Goal: Obtain resource: Obtain resource

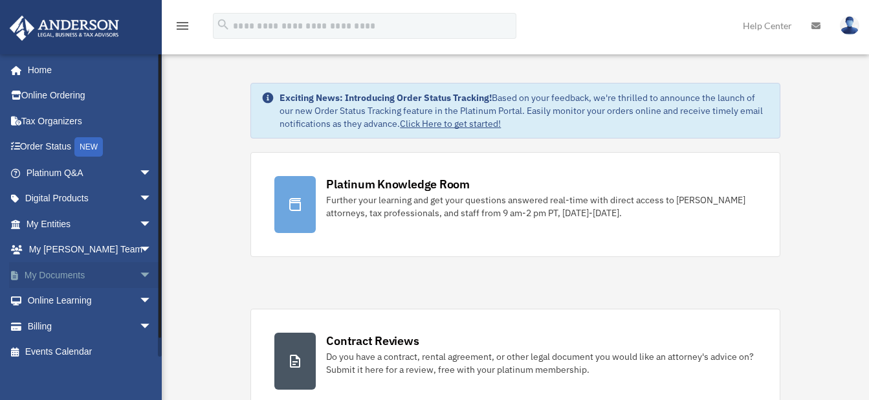
click at [139, 269] on span "arrow_drop_down" at bounding box center [152, 275] width 26 height 27
click at [87, 298] on link "Box" at bounding box center [94, 301] width 153 height 26
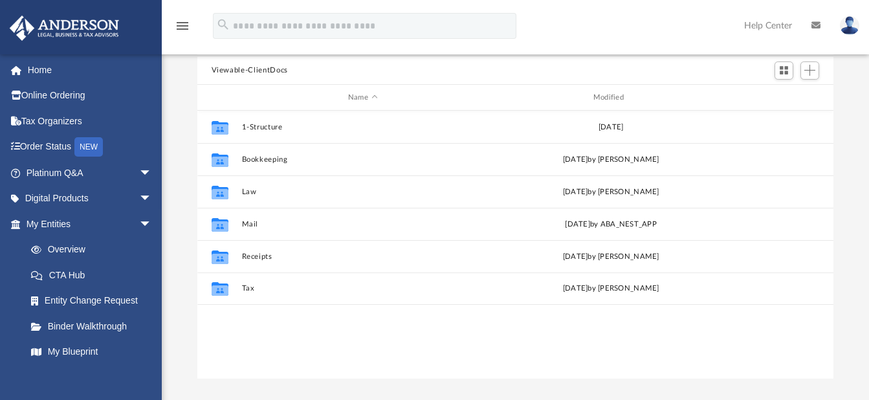
scroll to position [111, 0]
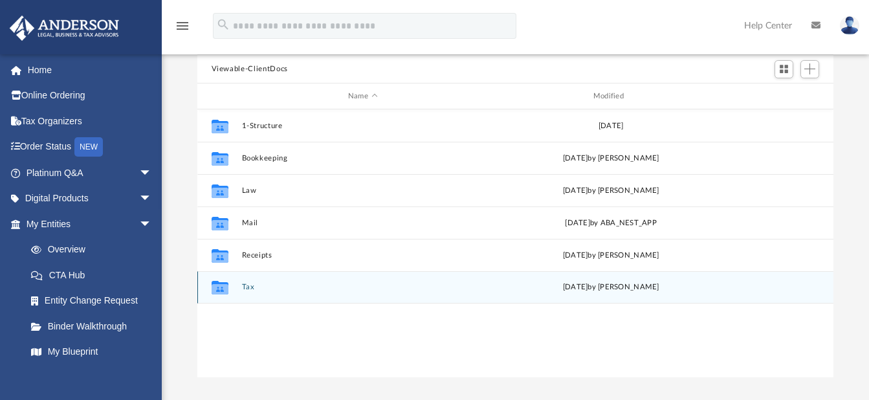
click at [250, 287] on button "Tax" at bounding box center [362, 288] width 243 height 8
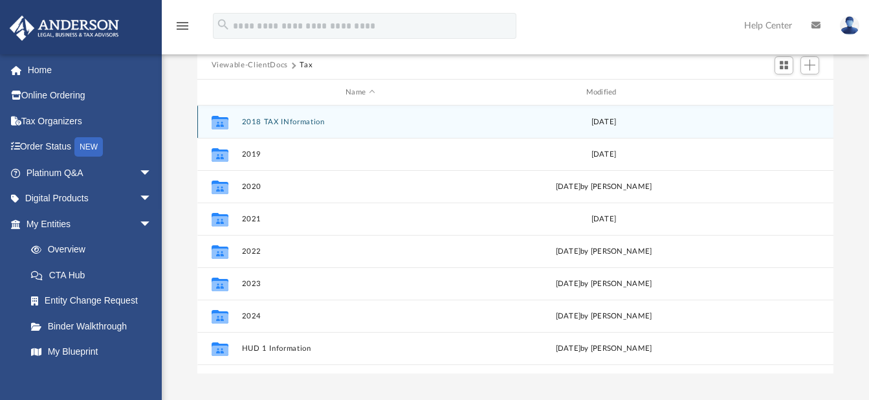
scroll to position [122, 0]
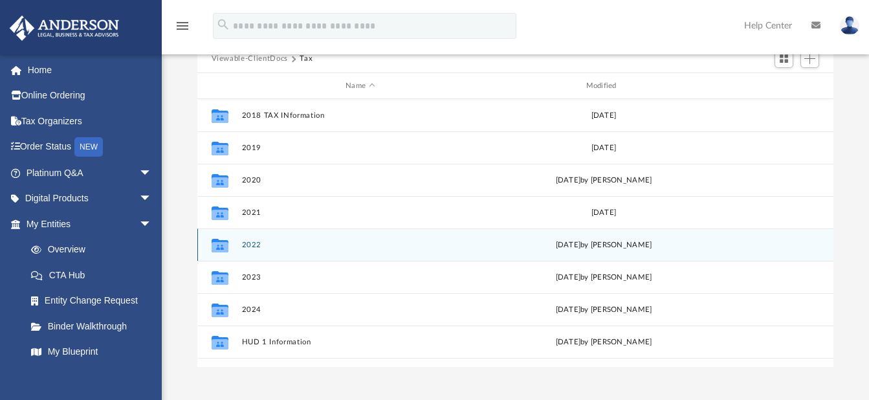
click at [221, 243] on icon "grid" at bounding box center [219, 247] width 17 height 10
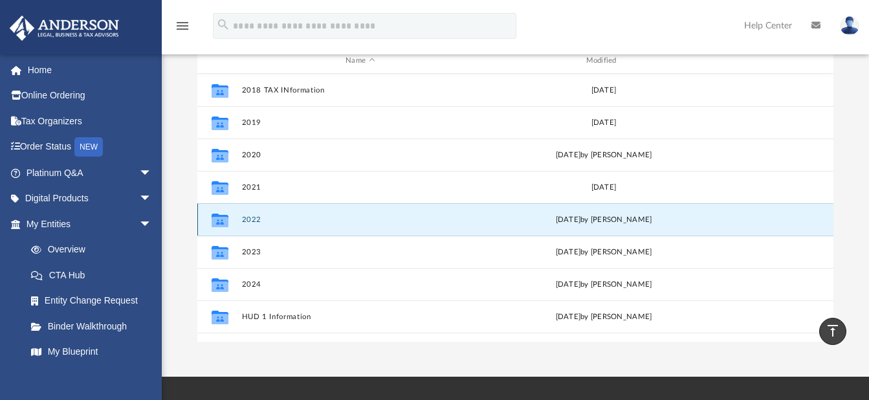
scroll to position [128, 0]
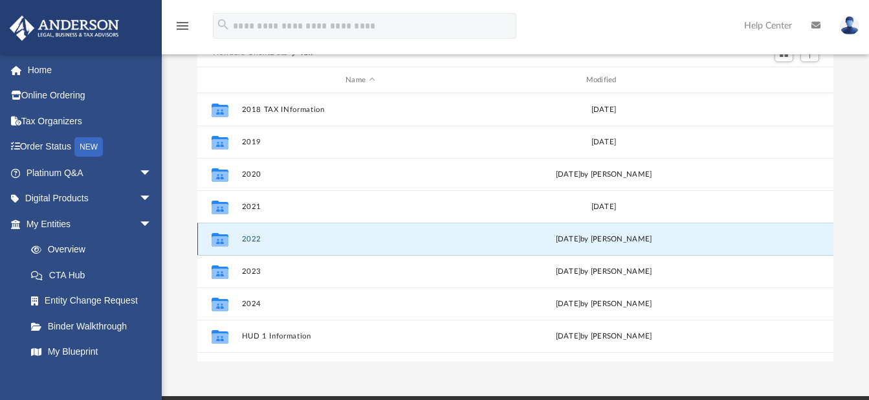
click at [256, 238] on button "2022" at bounding box center [360, 239] width 238 height 8
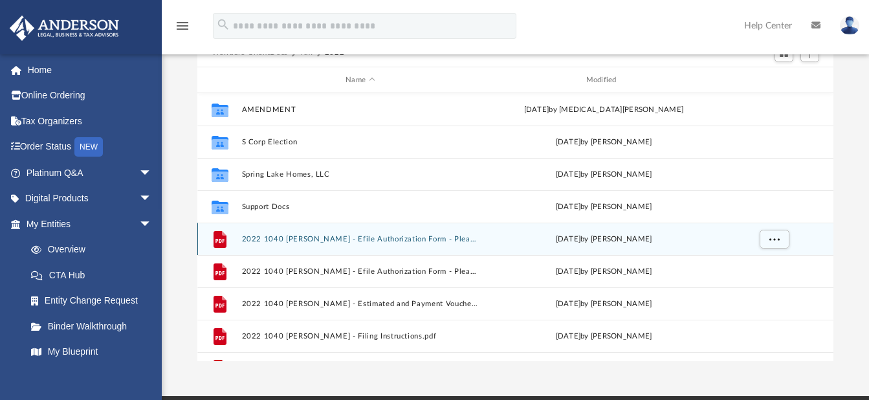
click at [362, 235] on button "2022 1040 Wise, Dwayne - Efile Authorization Form - Please Sign - DocuSigned.pdf" at bounding box center [360, 239] width 238 height 8
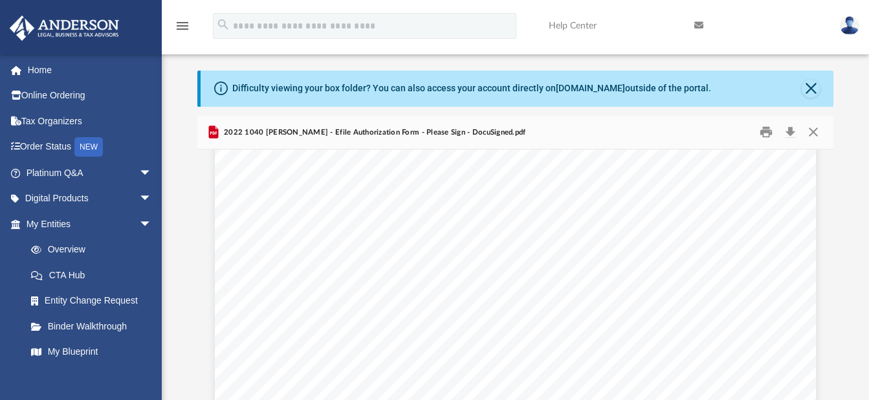
scroll to position [0, 0]
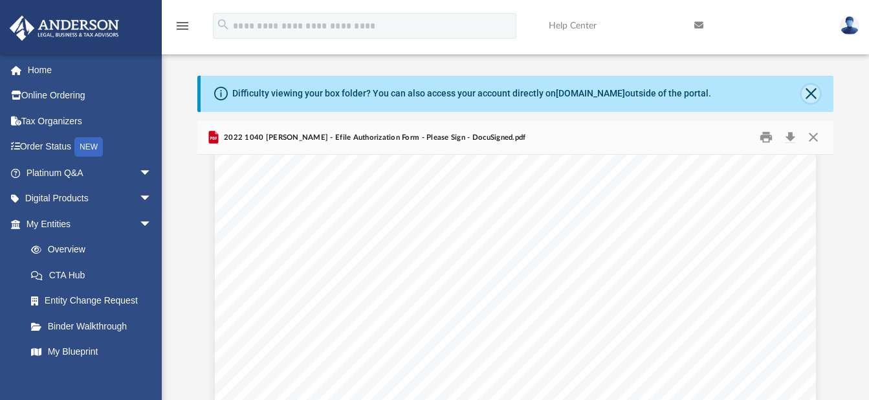
click at [809, 96] on button "Close" at bounding box center [811, 94] width 18 height 18
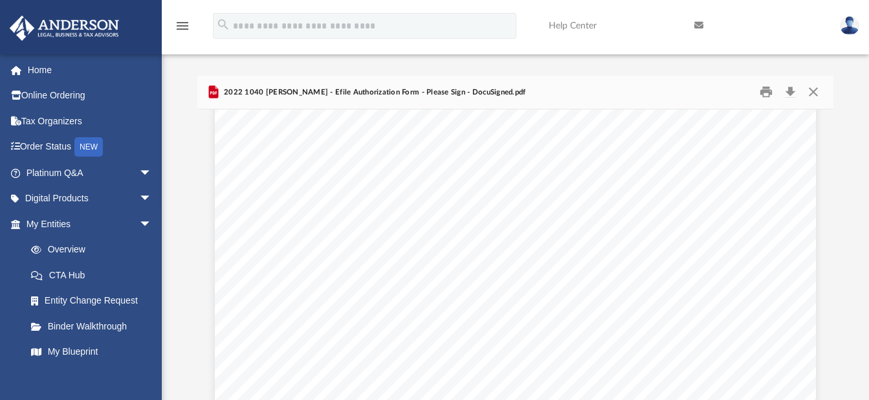
scroll to position [463, 0]
click at [852, 285] on div "Difficulty viewing your box folder? You can also access your account directly o…" at bounding box center [515, 260] width 707 height 368
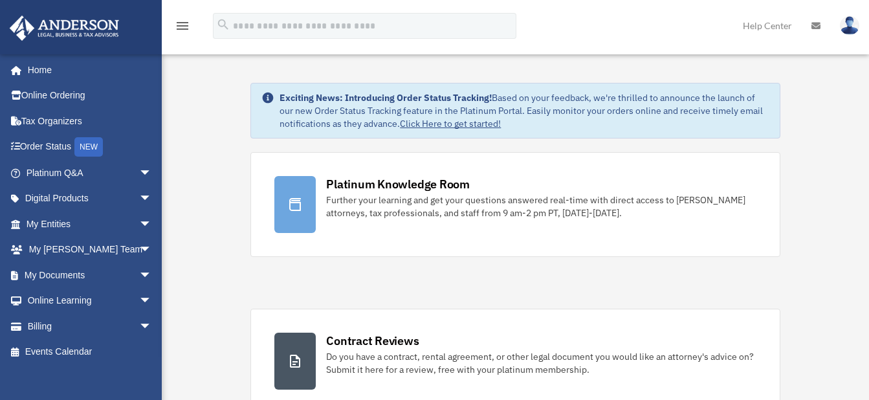
click at [750, 12] on link "Help Center" at bounding box center [767, 25] width 69 height 51
click at [139, 217] on span "arrow_drop_down" at bounding box center [152, 224] width 26 height 27
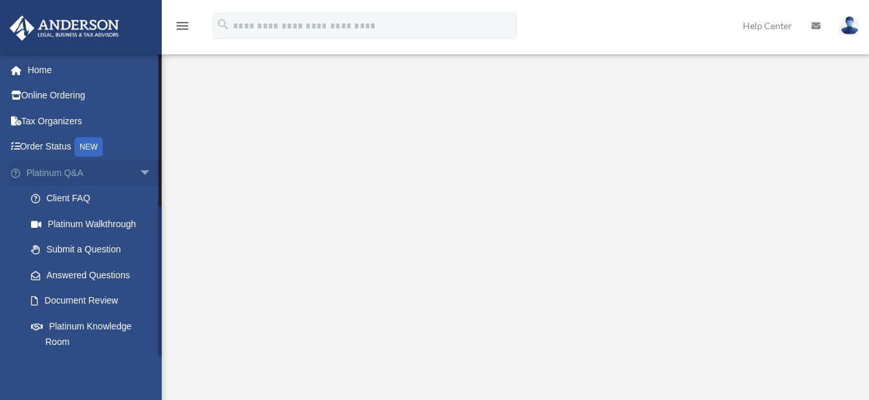
click at [139, 167] on span "arrow_drop_down" at bounding box center [152, 173] width 26 height 27
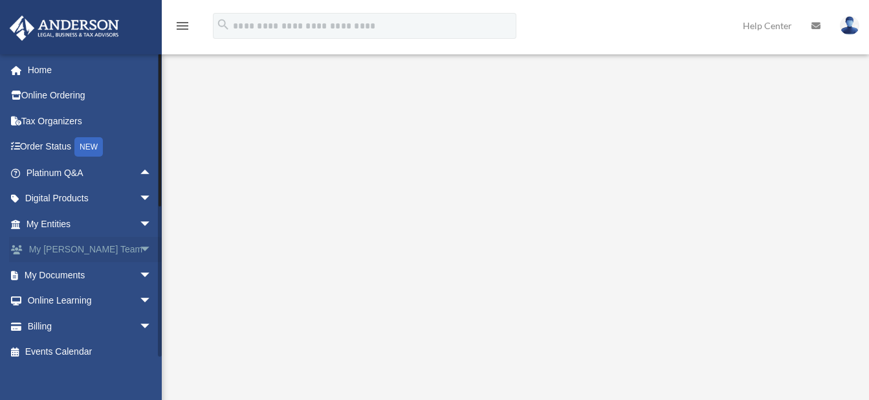
click at [139, 249] on span "arrow_drop_down" at bounding box center [152, 250] width 26 height 27
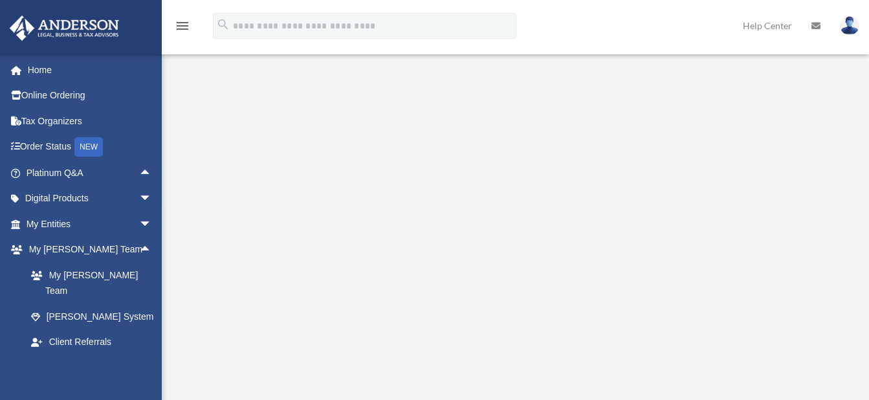
click at [166, 107] on div "Platinum Walkthrough date_range Published on Last updated January 6, 2025 July …" at bounding box center [514, 281] width 698 height 449
click at [139, 355] on span "arrow_drop_down" at bounding box center [152, 368] width 26 height 27
click at [139, 226] on span "arrow_drop_down" at bounding box center [152, 224] width 26 height 27
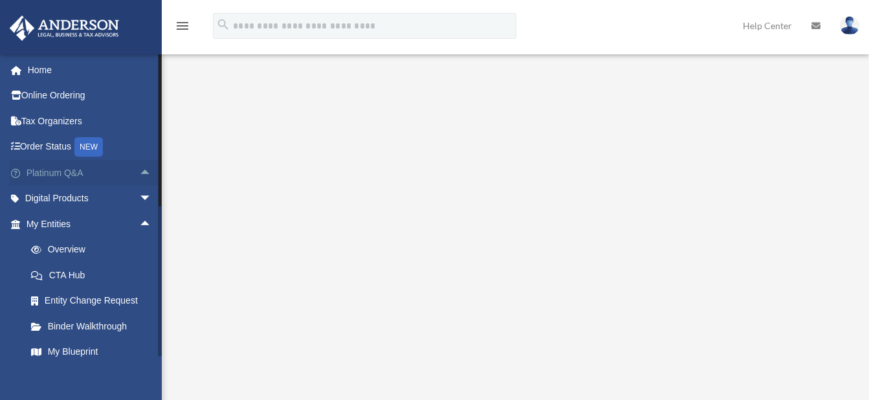
click at [139, 172] on span "arrow_drop_up" at bounding box center [152, 173] width 26 height 27
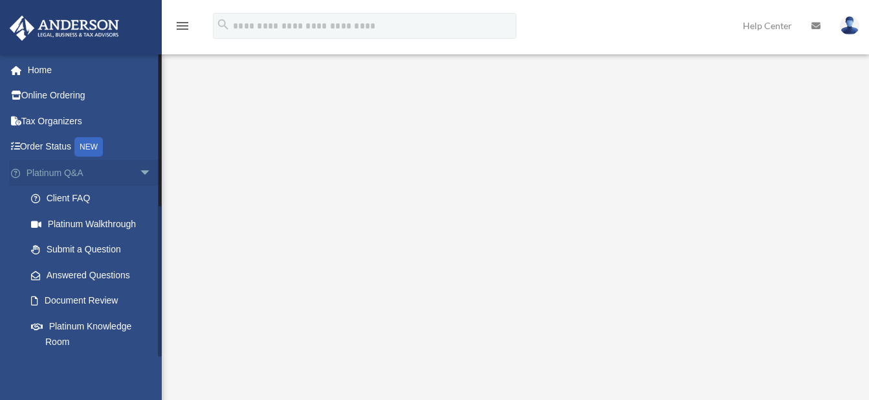
click at [139, 175] on span "arrow_drop_down" at bounding box center [152, 173] width 26 height 27
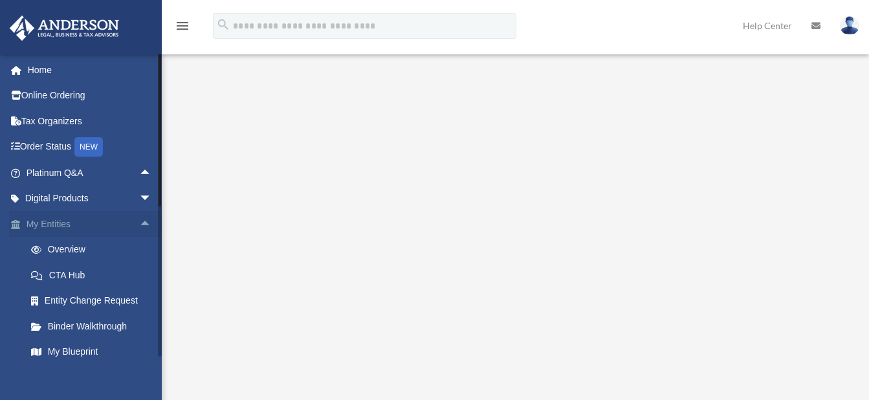
click at [51, 217] on link "My Entities arrow_drop_up" at bounding box center [90, 224] width 162 height 26
click at [139, 223] on span "arrow_drop_up" at bounding box center [152, 224] width 26 height 27
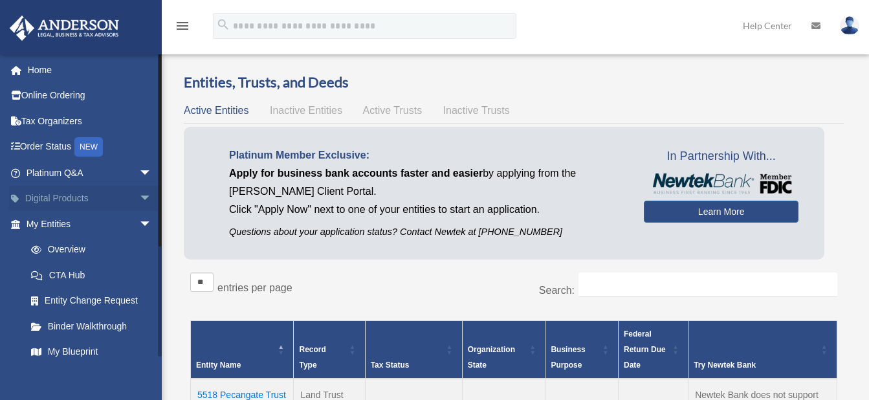
click at [139, 195] on span "arrow_drop_down" at bounding box center [152, 199] width 26 height 27
click at [139, 195] on span "arrow_drop_up" at bounding box center [152, 199] width 26 height 27
click at [139, 219] on span "arrow_drop_down" at bounding box center [152, 224] width 26 height 27
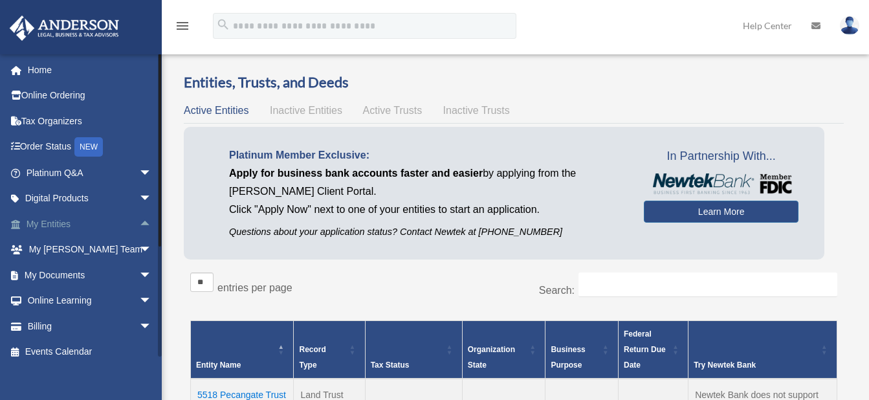
click at [139, 219] on span "arrow_drop_up" at bounding box center [152, 224] width 26 height 27
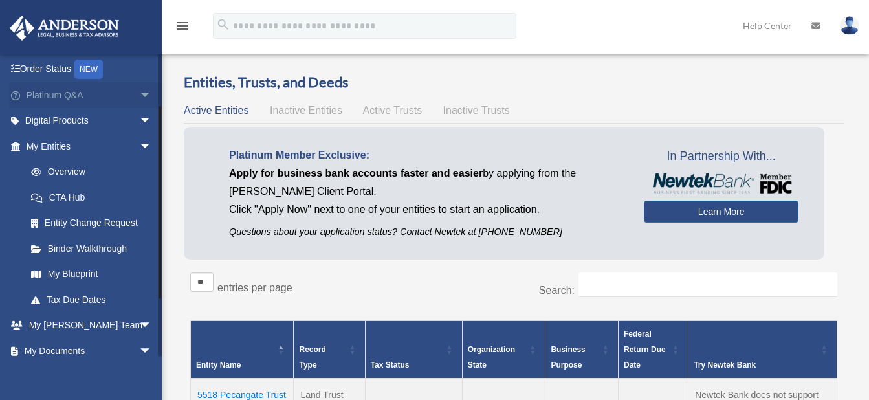
click at [139, 95] on span "arrow_drop_down" at bounding box center [152, 95] width 26 height 27
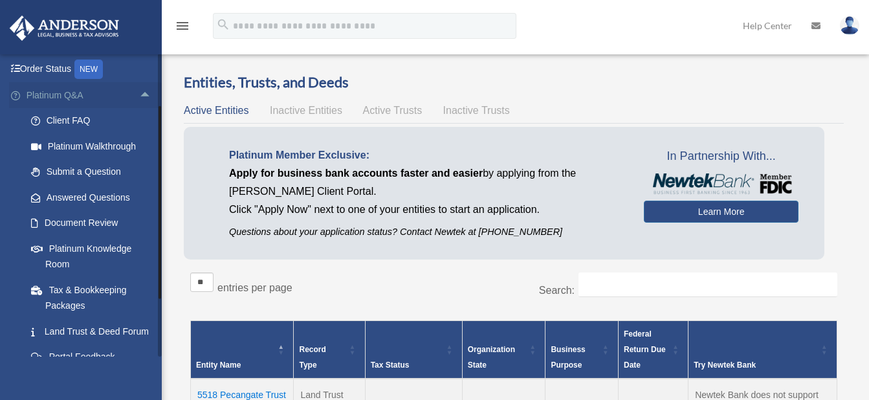
click at [139, 95] on span "arrow_drop_up" at bounding box center [152, 95] width 26 height 27
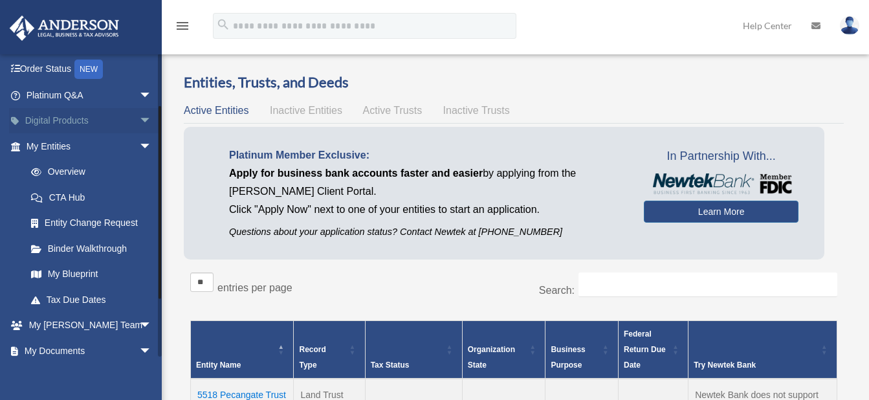
click at [139, 117] on span "arrow_drop_down" at bounding box center [152, 121] width 26 height 27
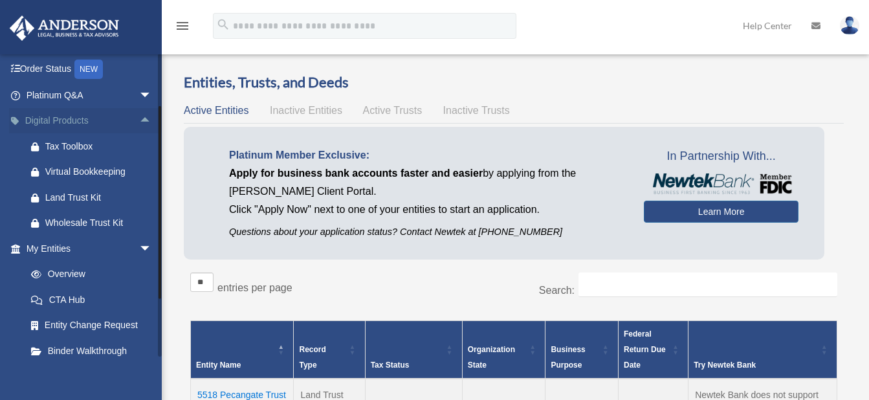
click at [139, 117] on span "arrow_drop_up" at bounding box center [152, 121] width 26 height 27
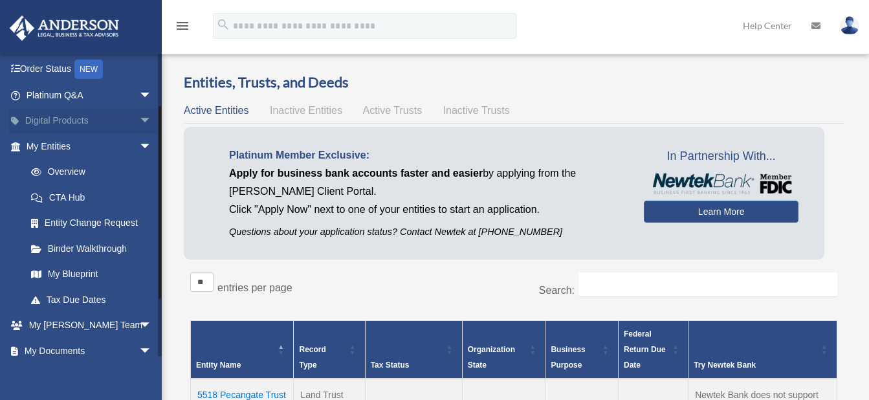
click at [139, 118] on span "arrow_drop_down" at bounding box center [152, 121] width 26 height 27
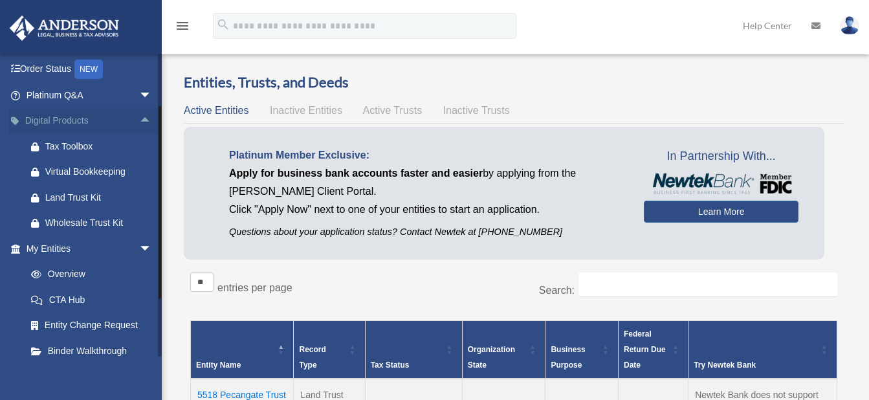
click at [139, 118] on span "arrow_drop_up" at bounding box center [152, 121] width 26 height 27
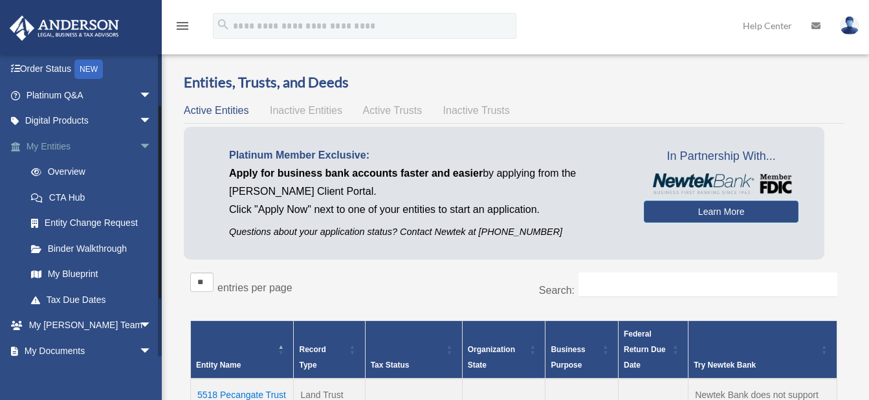
click at [139, 142] on span "arrow_drop_down" at bounding box center [152, 146] width 26 height 27
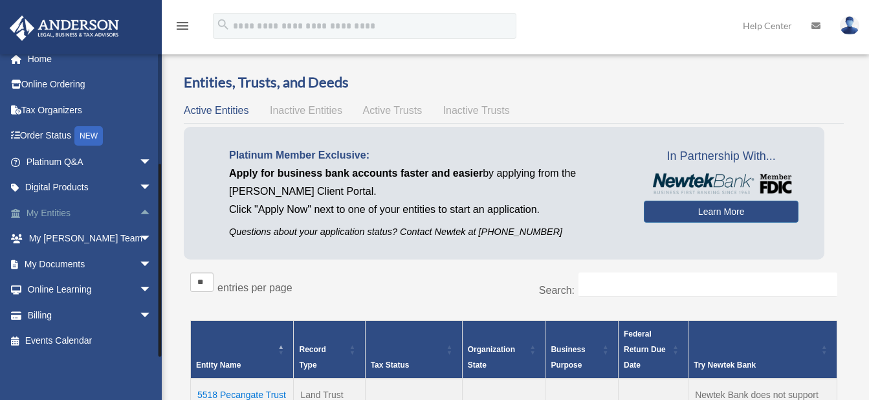
scroll to position [10, 0]
click at [135, 142] on link "Order Status NEW" at bounding box center [90, 137] width 162 height 27
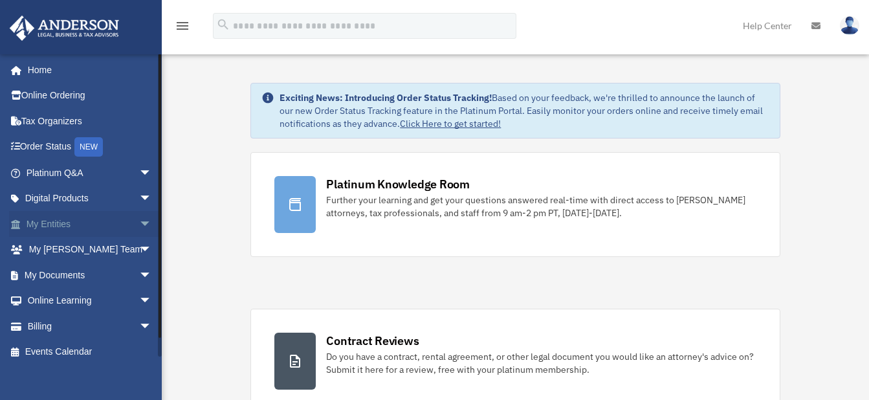
click at [139, 222] on span "arrow_drop_down" at bounding box center [152, 224] width 26 height 27
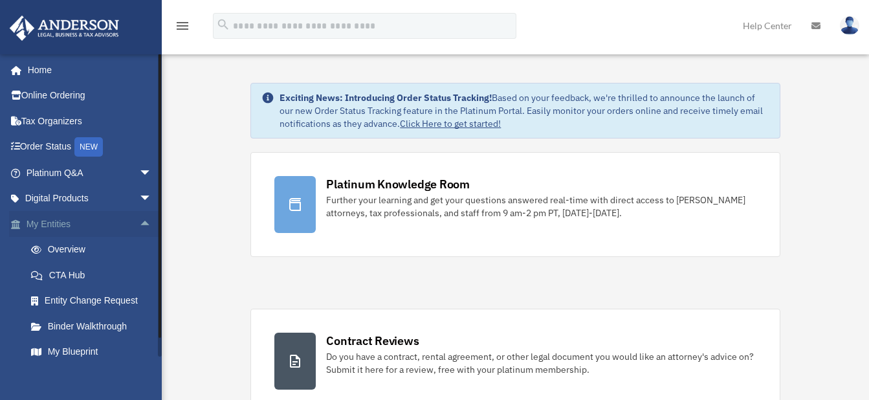
click at [139, 222] on span "arrow_drop_up" at bounding box center [152, 224] width 26 height 27
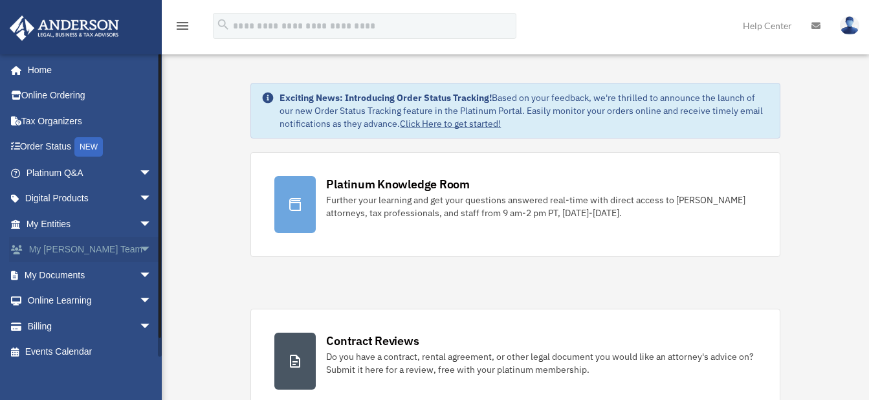
click at [139, 253] on span "arrow_drop_down" at bounding box center [152, 250] width 26 height 27
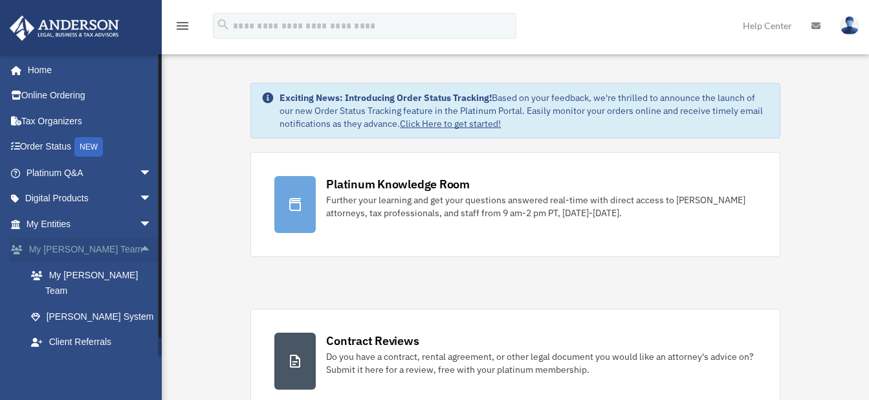
click at [139, 253] on span "arrow_drop_up" at bounding box center [152, 250] width 26 height 27
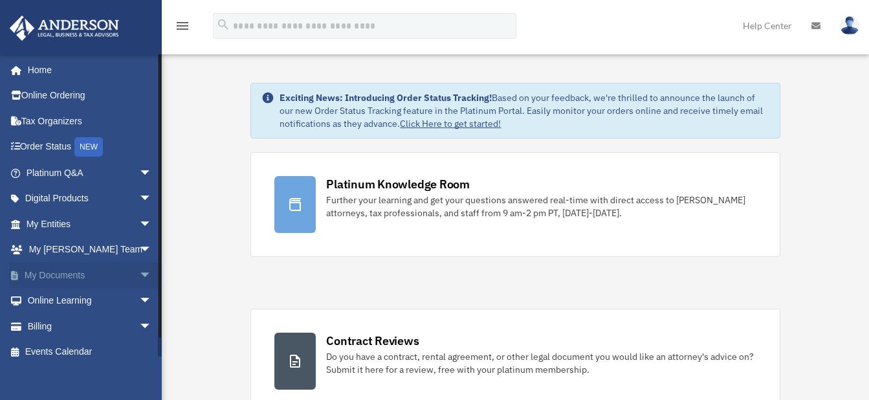
click at [139, 274] on span "arrow_drop_down" at bounding box center [152, 275] width 26 height 27
click at [47, 298] on link "Box" at bounding box center [94, 301] width 153 height 26
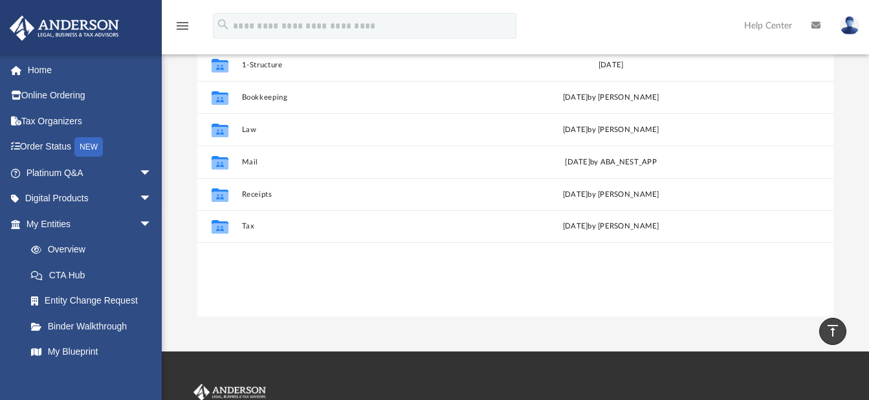
scroll to position [170, 0]
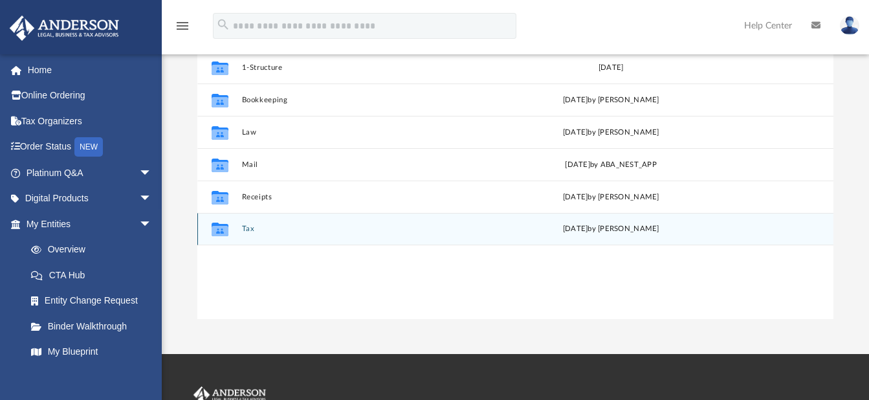
click at [249, 227] on button "Tax" at bounding box center [362, 229] width 243 height 8
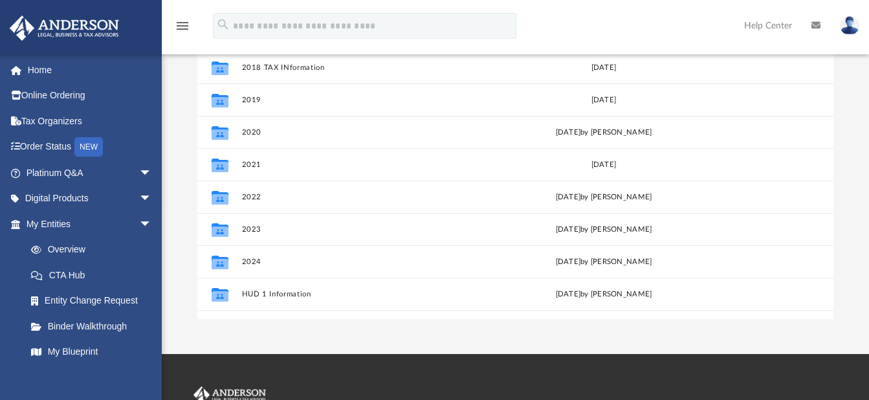
scroll to position [23, 0]
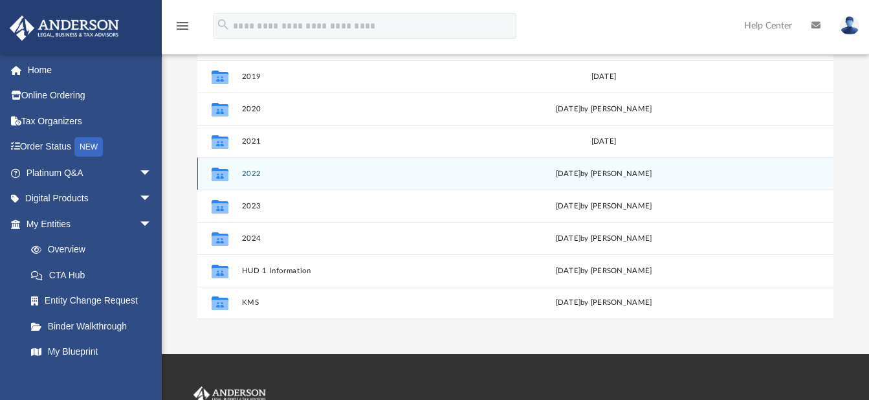
click at [248, 172] on button "2022" at bounding box center [360, 174] width 238 height 8
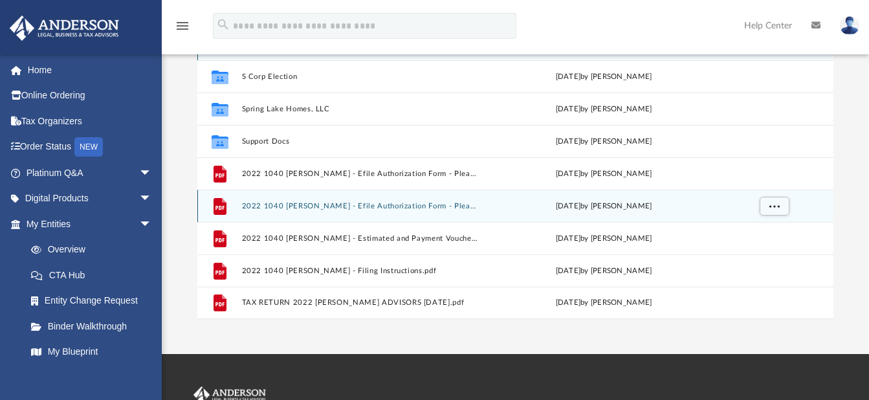
scroll to position [0, 0]
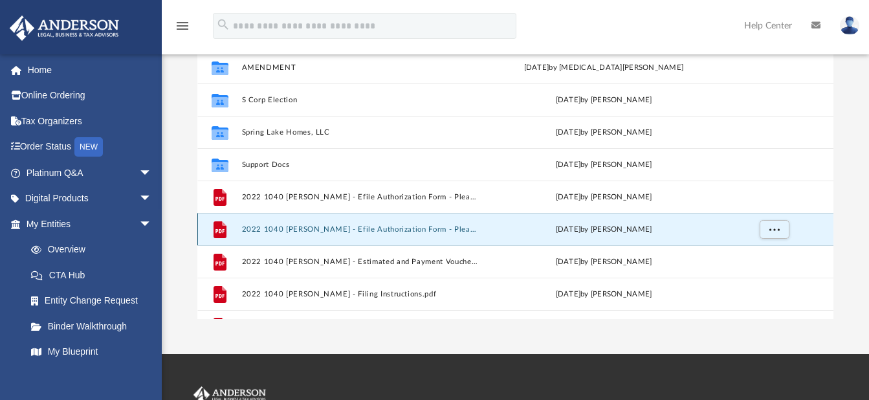
click at [349, 228] on button "2022 1040 [PERSON_NAME] - Efile Authorization Form - Please Sign.pdf" at bounding box center [360, 229] width 238 height 8
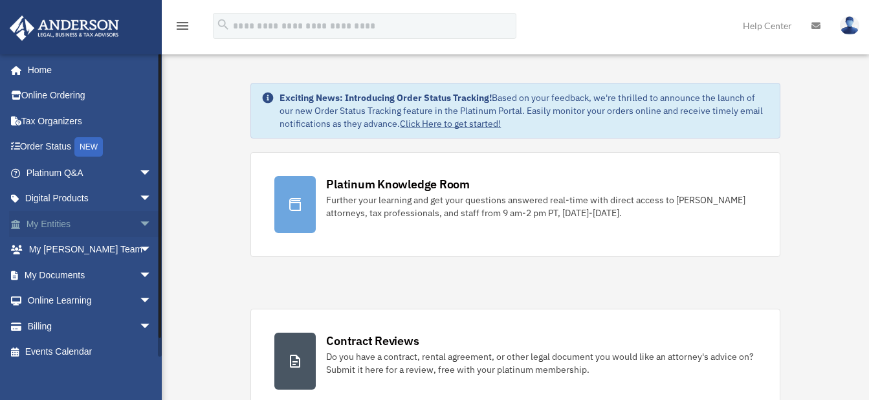
click at [139, 224] on span "arrow_drop_down" at bounding box center [152, 224] width 26 height 27
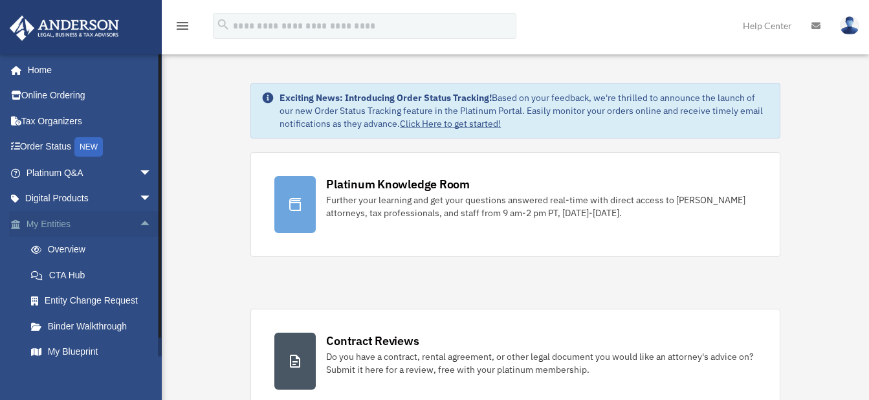
click at [139, 224] on span "arrow_drop_up" at bounding box center [152, 224] width 26 height 27
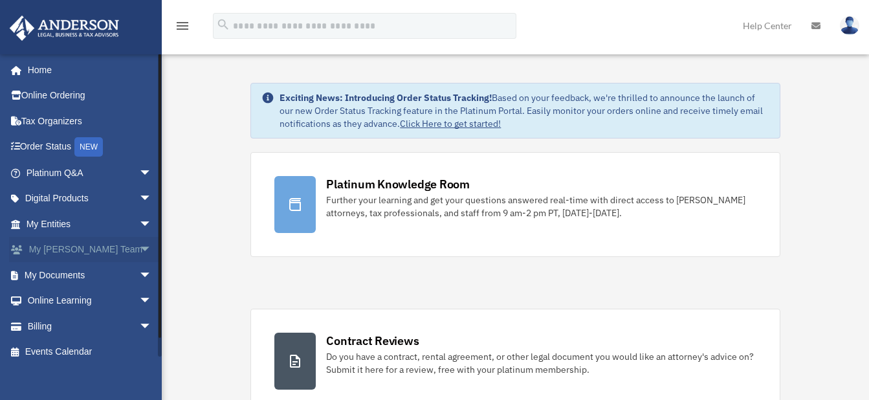
click at [139, 248] on span "arrow_drop_down" at bounding box center [152, 250] width 26 height 27
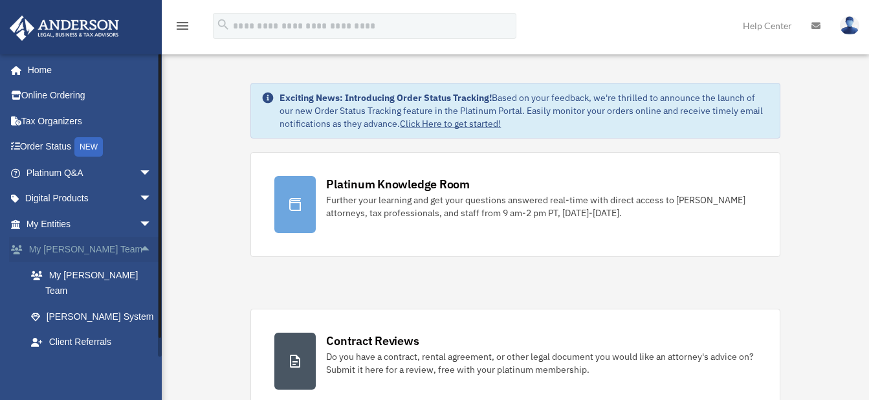
click at [139, 248] on span "arrow_drop_up" at bounding box center [152, 250] width 26 height 27
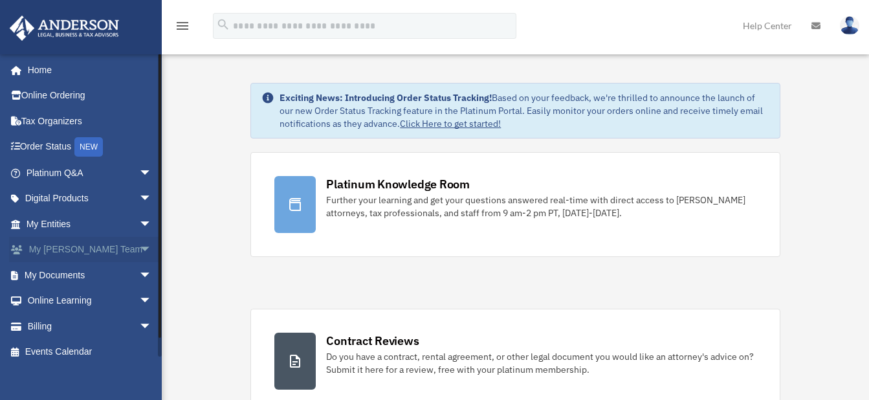
click at [139, 248] on span "arrow_drop_down" at bounding box center [152, 250] width 26 height 27
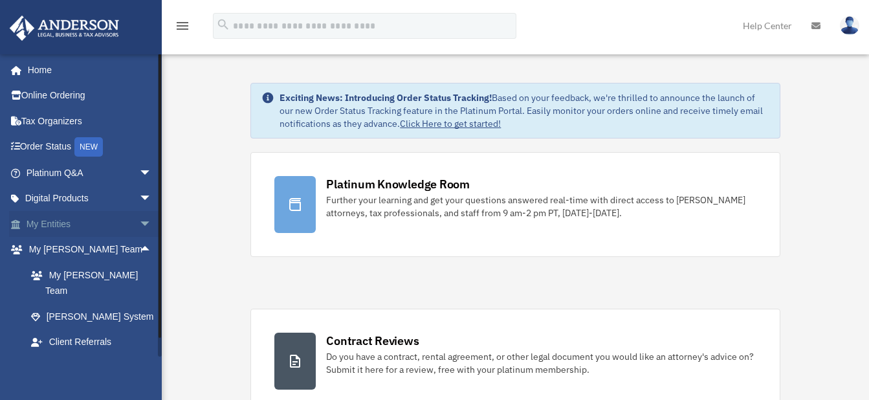
click at [139, 215] on span "arrow_drop_down" at bounding box center [152, 224] width 26 height 27
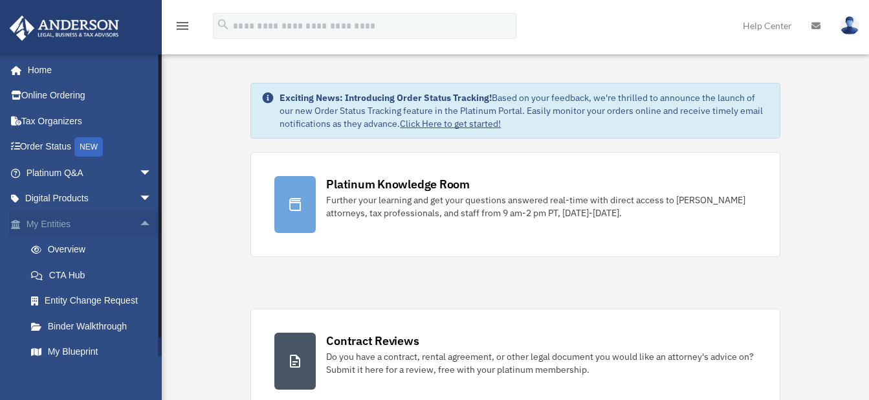
click at [139, 215] on span "arrow_drop_up" at bounding box center [152, 224] width 26 height 27
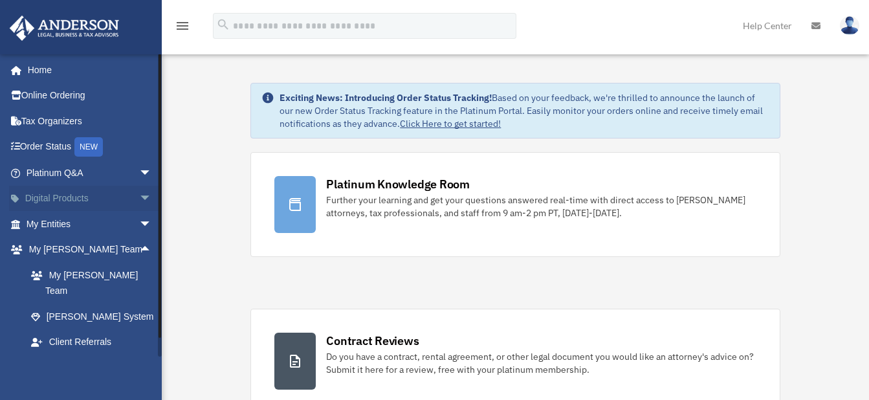
click at [139, 196] on span "arrow_drop_down" at bounding box center [152, 199] width 26 height 27
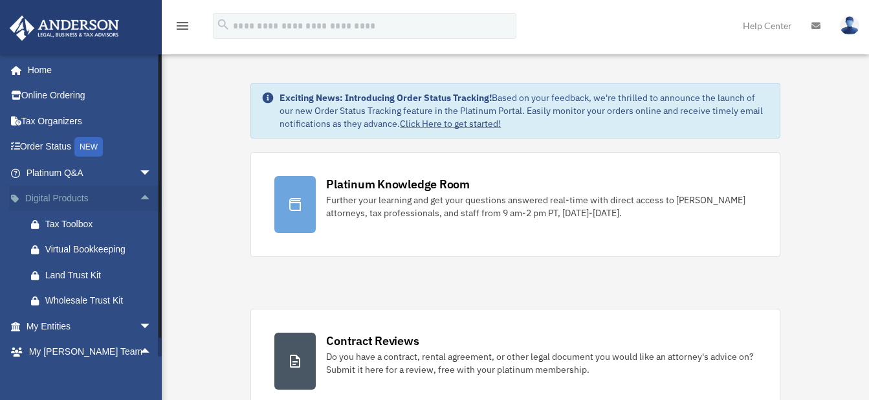
click at [139, 196] on span "arrow_drop_up" at bounding box center [152, 199] width 26 height 27
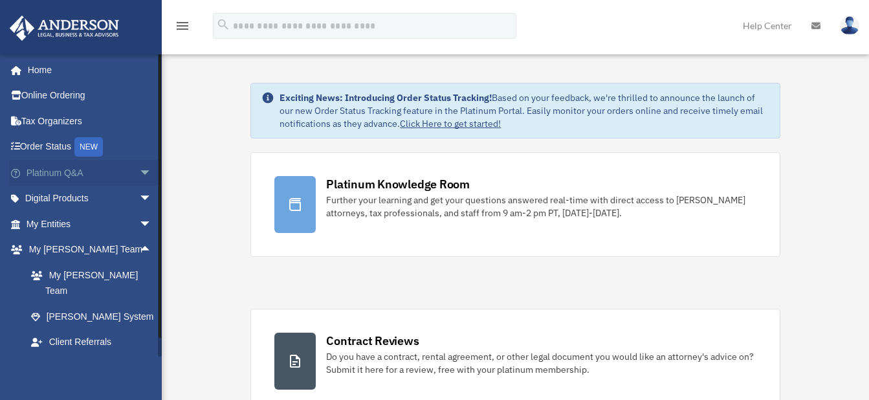
click at [139, 170] on span "arrow_drop_down" at bounding box center [152, 173] width 26 height 27
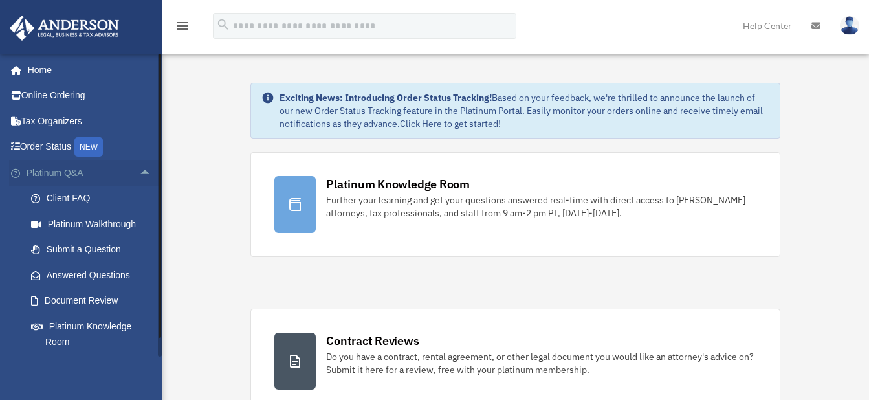
click at [139, 170] on span "arrow_drop_up" at bounding box center [152, 173] width 26 height 27
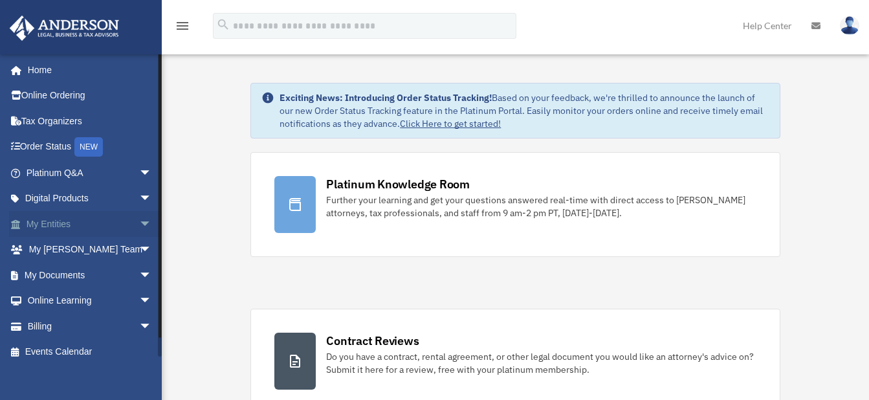
click at [139, 222] on span "arrow_drop_down" at bounding box center [152, 224] width 26 height 27
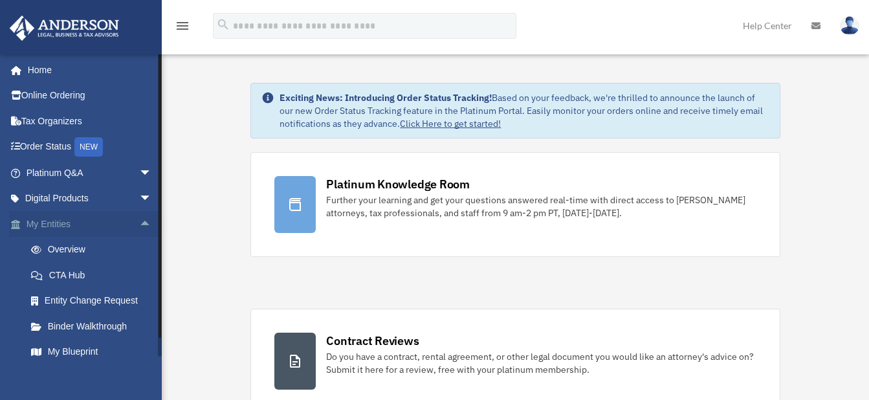
click at [139, 222] on span "arrow_drop_up" at bounding box center [152, 224] width 26 height 27
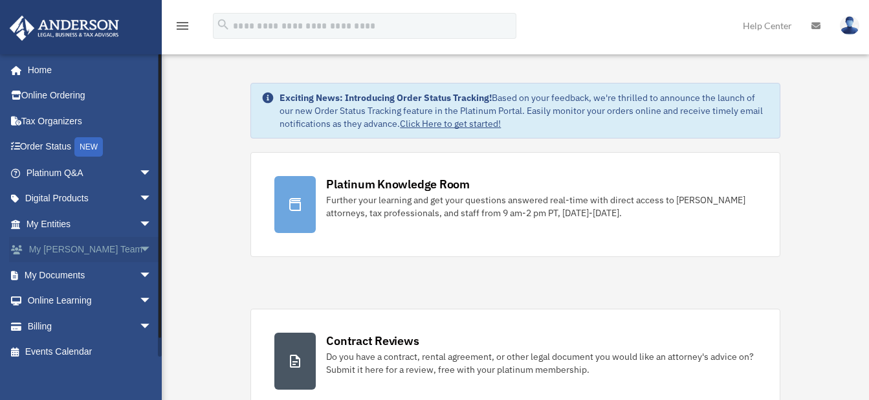
click at [139, 248] on span "arrow_drop_down" at bounding box center [152, 250] width 26 height 27
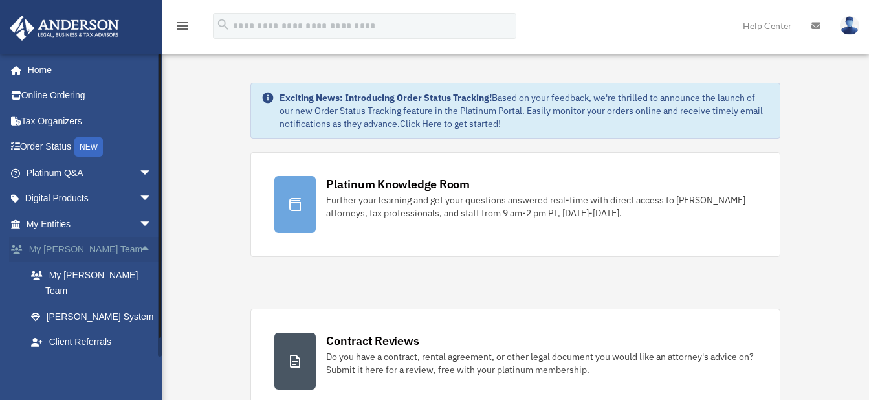
click at [139, 248] on span "arrow_drop_up" at bounding box center [152, 250] width 26 height 27
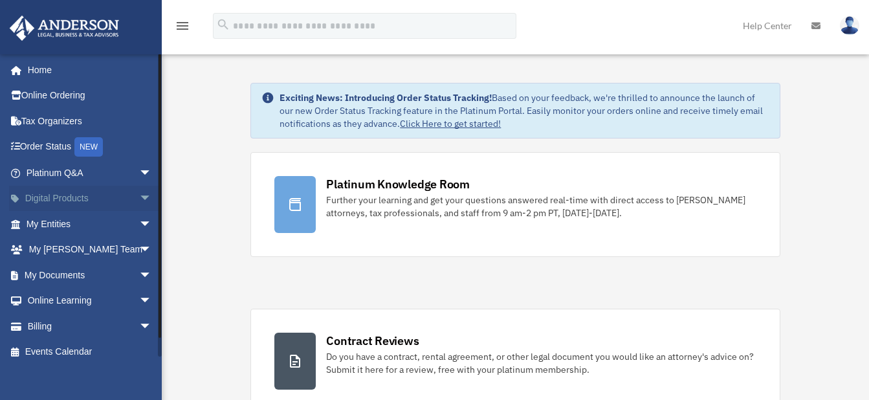
click at [139, 197] on span "arrow_drop_down" at bounding box center [152, 199] width 26 height 27
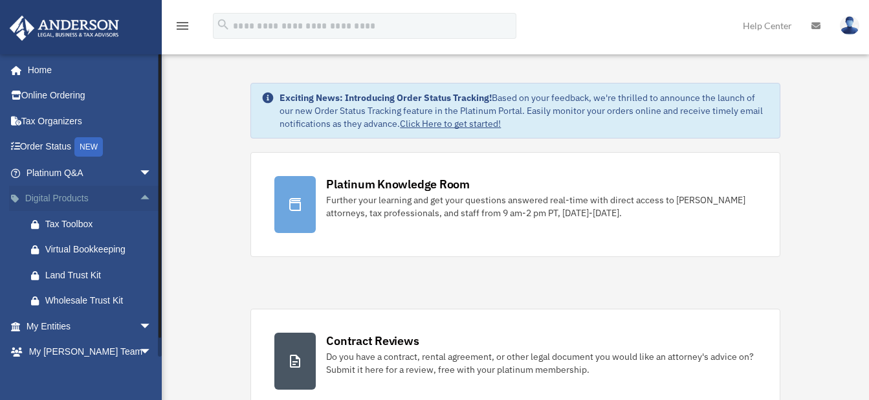
click at [139, 197] on span "arrow_drop_up" at bounding box center [152, 199] width 26 height 27
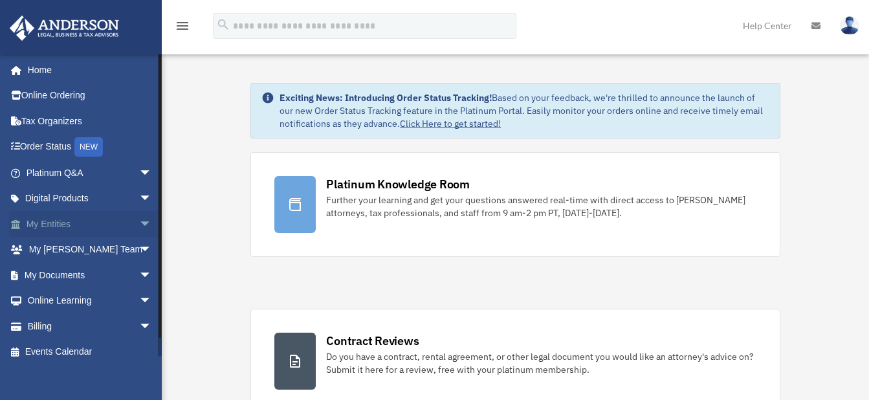
click at [139, 219] on span "arrow_drop_down" at bounding box center [152, 224] width 26 height 27
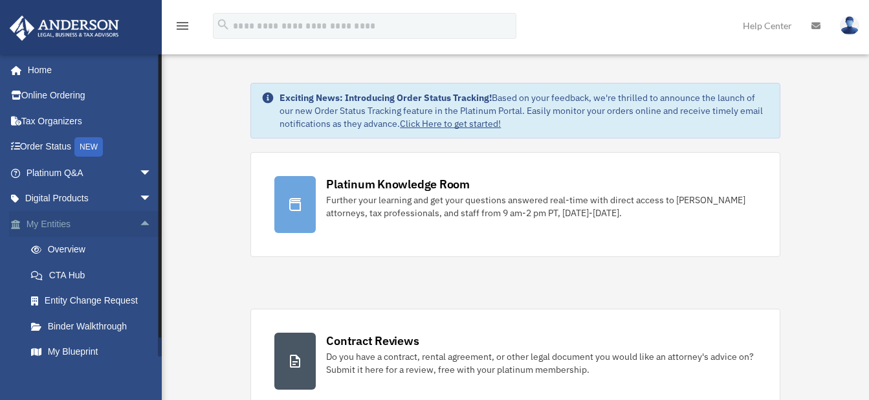
click at [139, 219] on span "arrow_drop_up" at bounding box center [152, 224] width 26 height 27
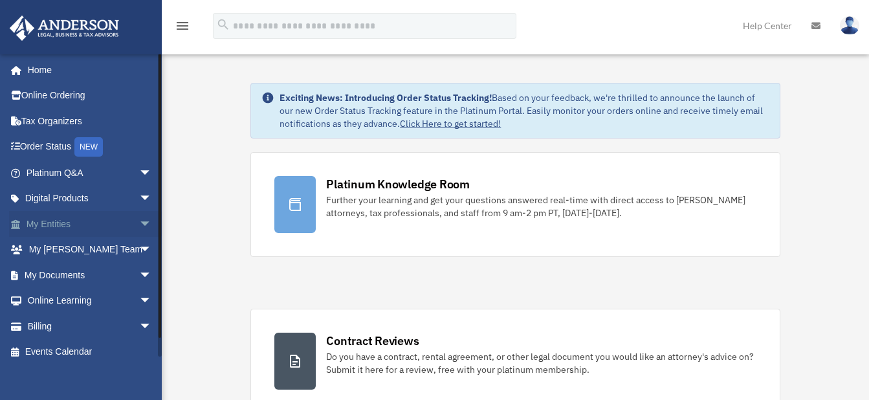
click at [139, 223] on span "arrow_drop_down" at bounding box center [152, 224] width 26 height 27
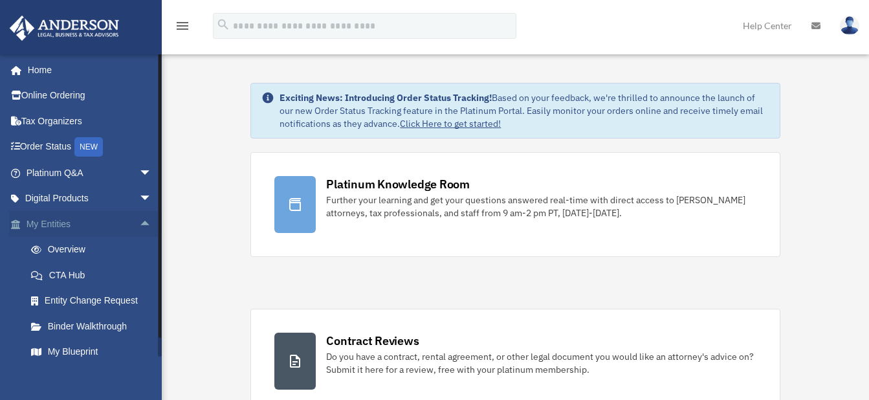
click at [139, 223] on span "arrow_drop_up" at bounding box center [152, 224] width 26 height 27
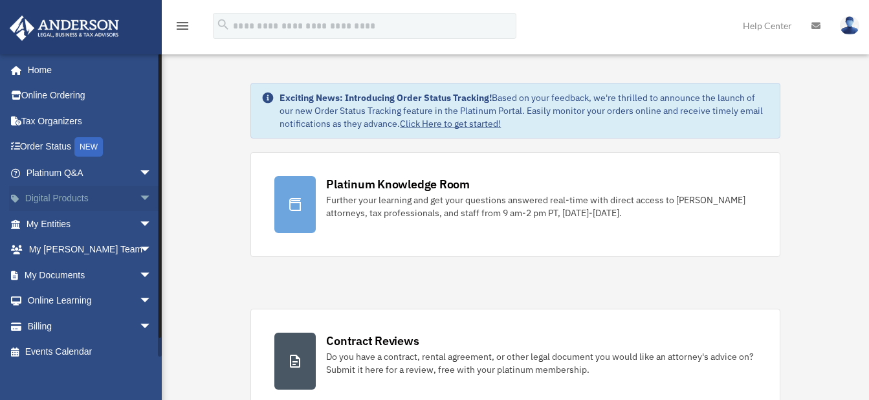
click at [139, 194] on span "arrow_drop_down" at bounding box center [152, 199] width 26 height 27
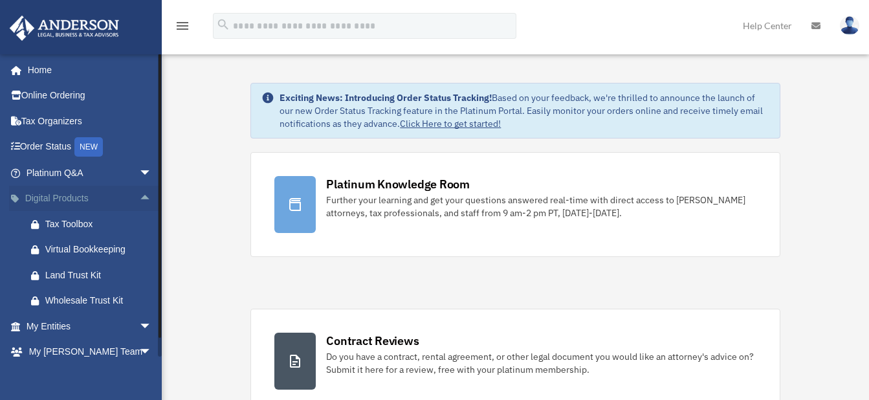
click at [139, 194] on span "arrow_drop_up" at bounding box center [152, 199] width 26 height 27
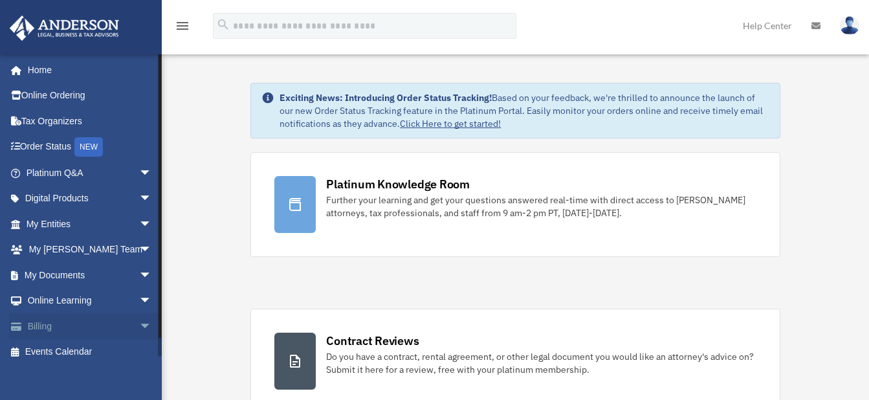
click at [139, 325] on span "arrow_drop_down" at bounding box center [152, 326] width 26 height 27
click at [139, 297] on span "arrow_drop_down" at bounding box center [152, 301] width 26 height 27
click at [139, 274] on span "arrow_drop_down" at bounding box center [152, 275] width 26 height 27
click at [63, 300] on link "Box" at bounding box center [94, 301] width 153 height 26
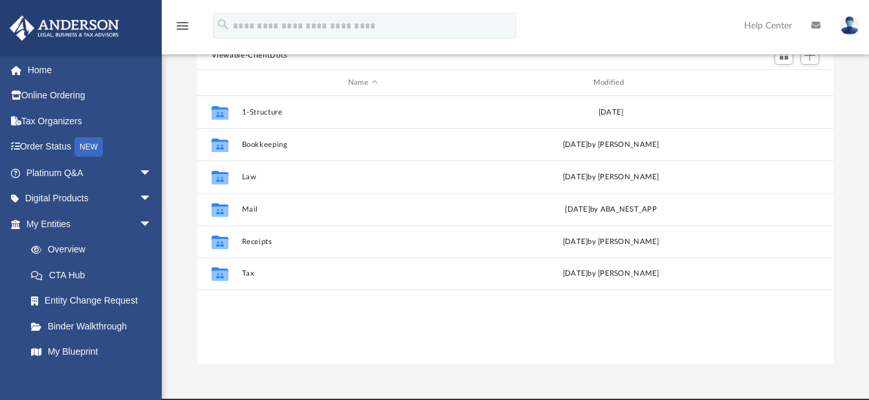
scroll to position [154, 0]
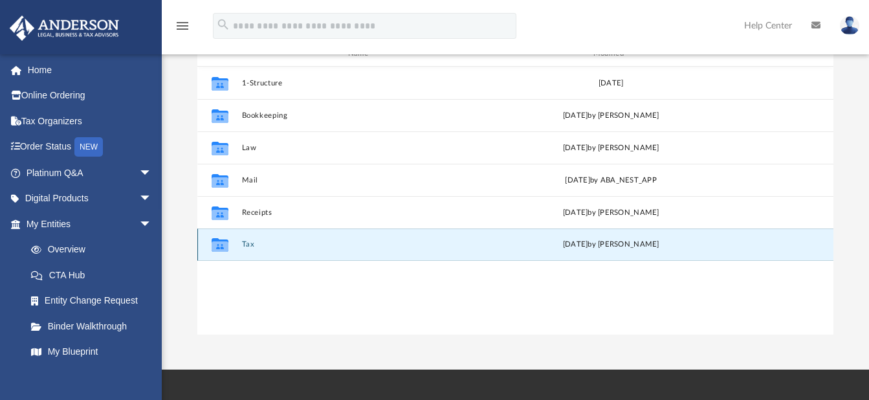
click at [247, 247] on button "Tax" at bounding box center [362, 245] width 243 height 8
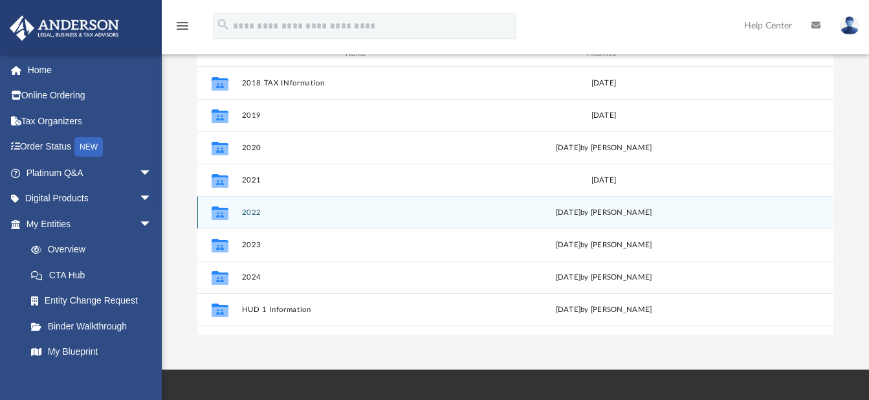
click at [256, 212] on button "2022" at bounding box center [360, 212] width 238 height 8
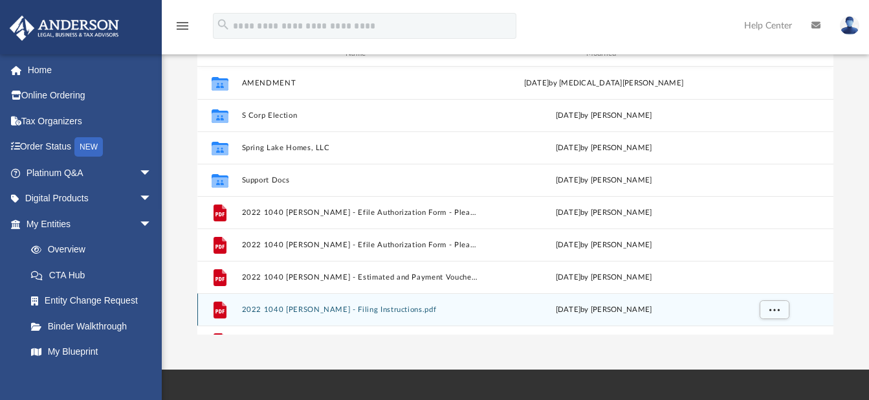
click at [413, 307] on button "2022 1040 [PERSON_NAME] - Filing Instructions.pdf" at bounding box center [360, 310] width 238 height 8
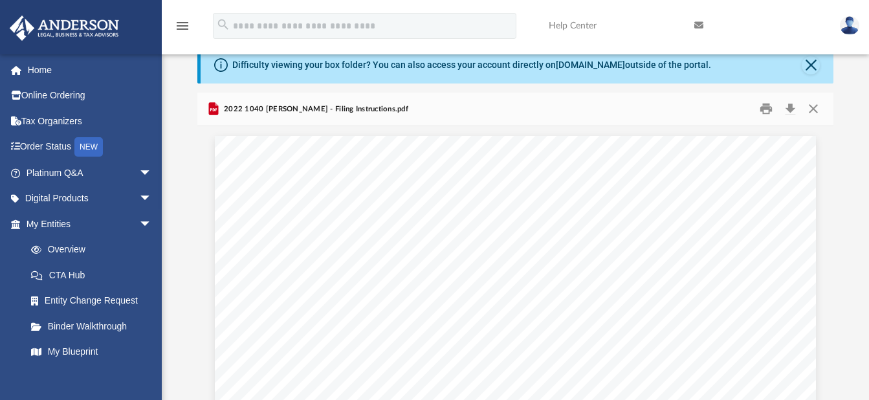
scroll to position [26, 0]
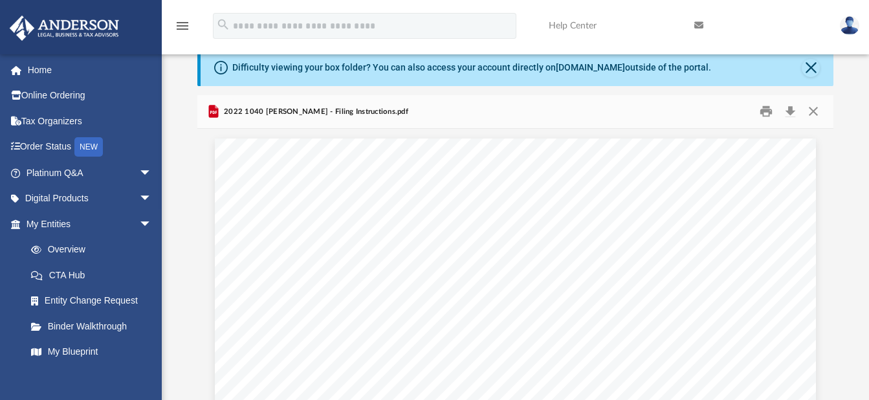
click at [216, 111] on icon "Preview" at bounding box center [213, 112] width 6 height 3
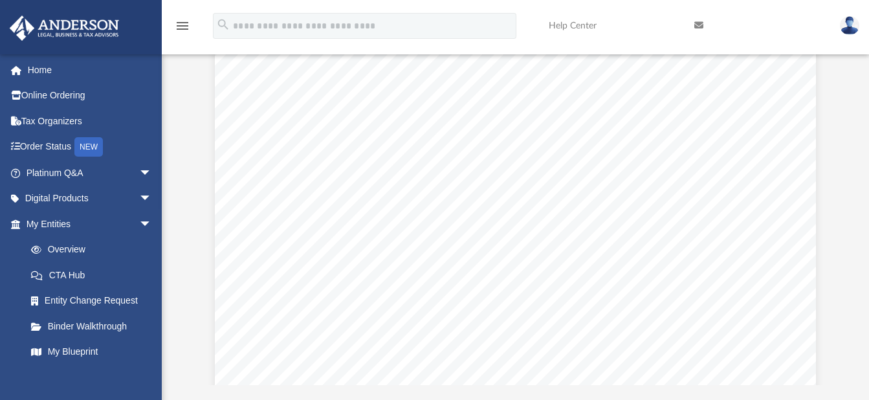
scroll to position [14, 0]
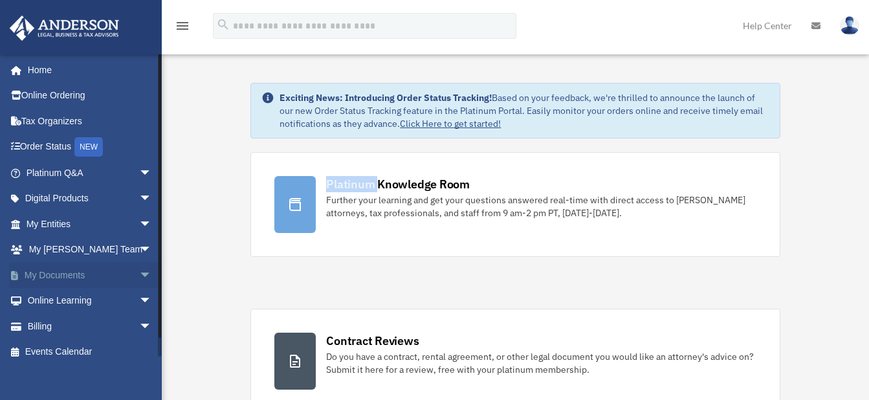
click at [139, 271] on span "arrow_drop_down" at bounding box center [152, 275] width 26 height 27
click at [51, 299] on link "Box" at bounding box center [94, 301] width 153 height 26
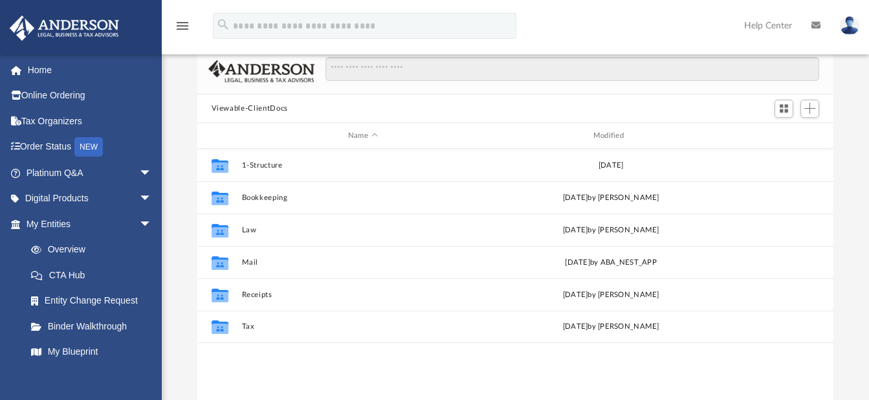
scroll to position [78, 0]
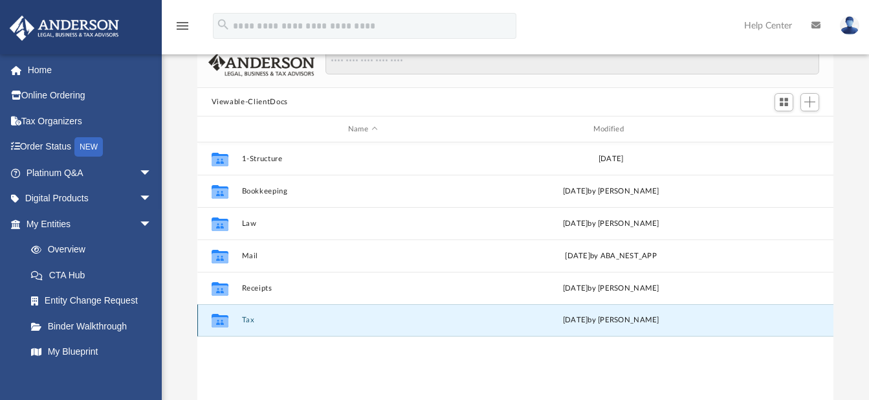
click at [249, 323] on button "Tax" at bounding box center [362, 321] width 243 height 8
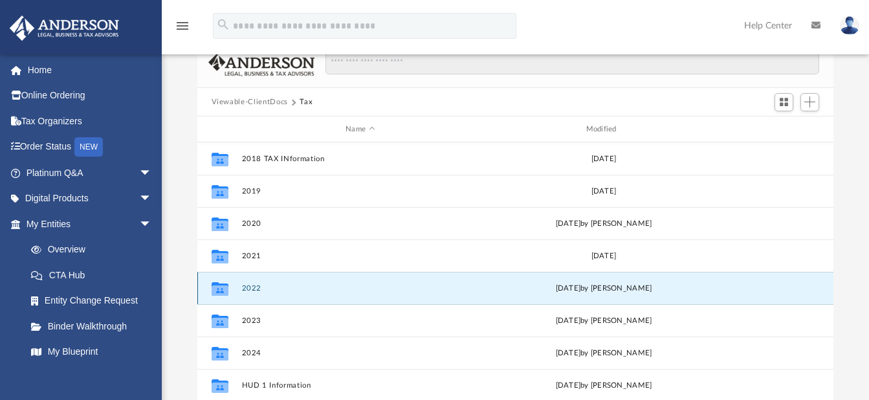
click at [263, 289] on button "2022" at bounding box center [360, 288] width 238 height 8
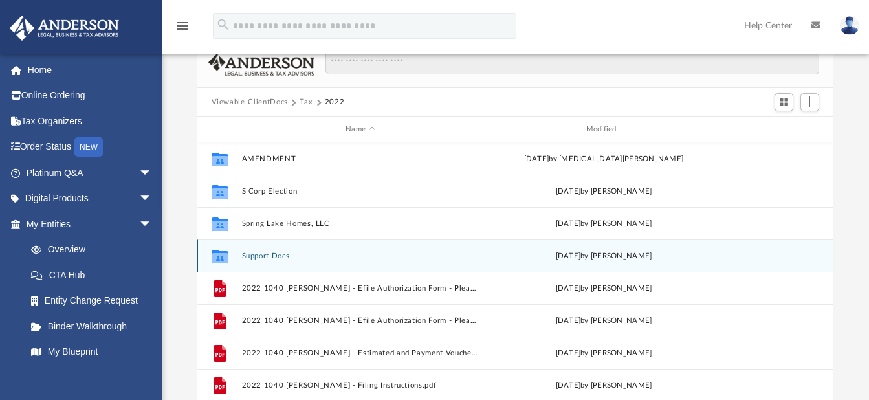
click at [521, 256] on div "[DATE] by [PERSON_NAME]" at bounding box center [604, 256] width 238 height 12
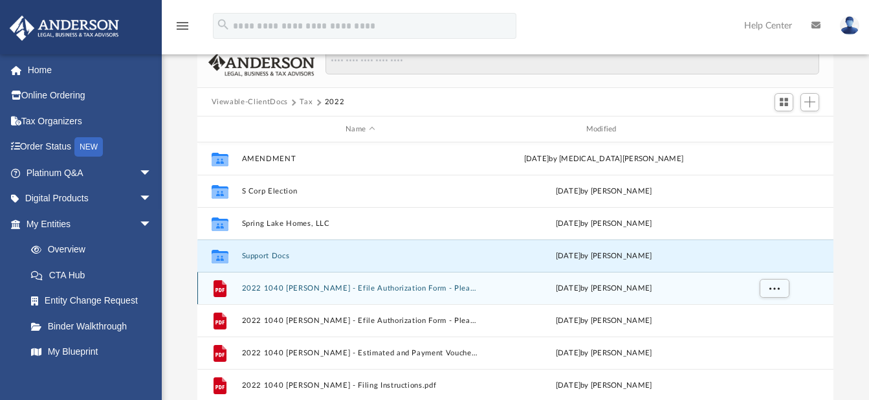
drag, startPoint x: 823, startPoint y: 287, endPoint x: 823, endPoint y: 320, distance: 33.7
click at [823, 320] on body "X Get a chance to win 6 months of Platinum for free just by filling out this su…" at bounding box center [434, 299] width 869 height 755
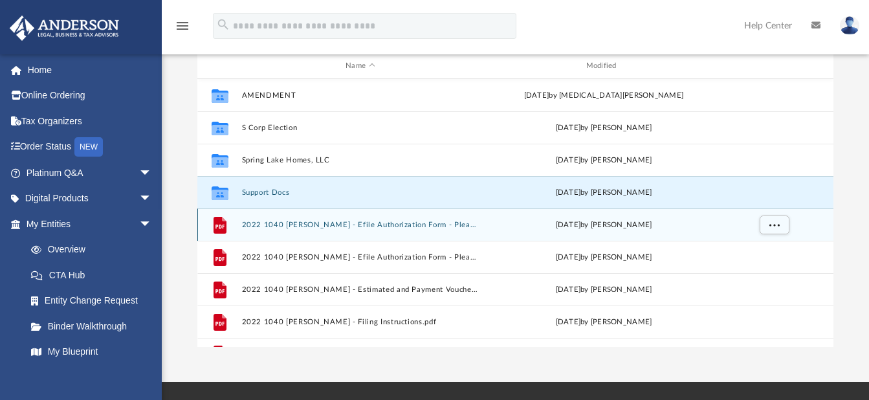
scroll to position [146, 0]
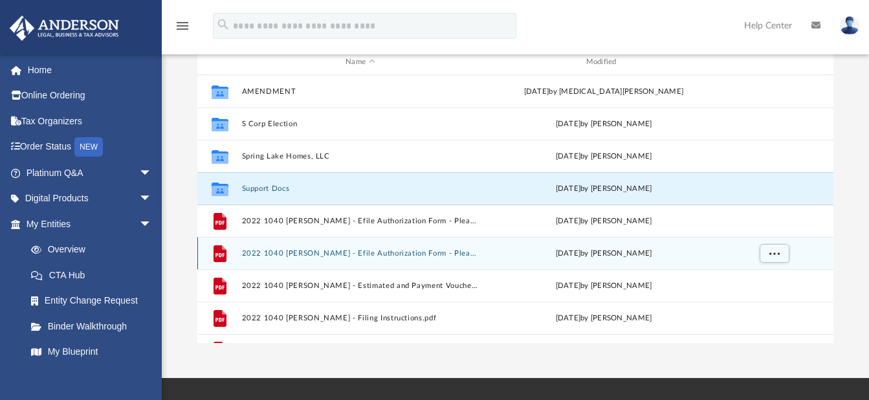
click at [422, 248] on div "File 2022 1040 [PERSON_NAME] - Efile Authorization Form - Please Sign.pdf [DATE…" at bounding box center [515, 253] width 637 height 32
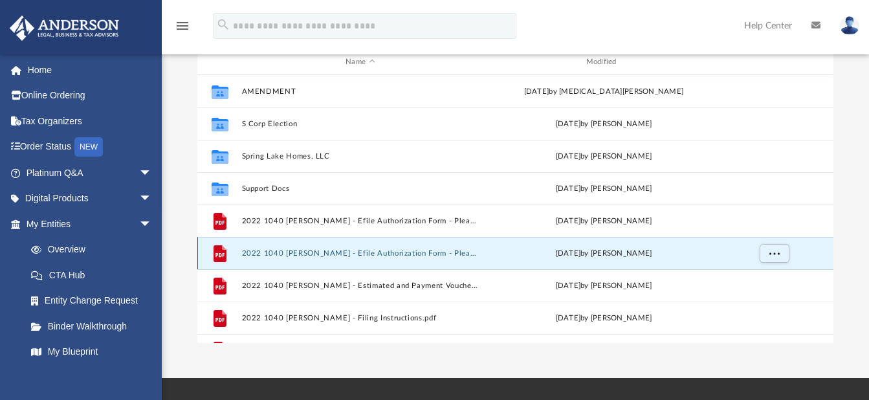
click at [422, 248] on div "File 2022 1040 [PERSON_NAME] - Efile Authorization Form - Please Sign.pdf [DATE…" at bounding box center [515, 253] width 637 height 32
click at [221, 256] on icon "grid" at bounding box center [220, 255] width 9 height 4
click at [333, 252] on button "2022 1040 [PERSON_NAME] - Efile Authorization Form - Please Sign.pdf" at bounding box center [360, 253] width 238 height 8
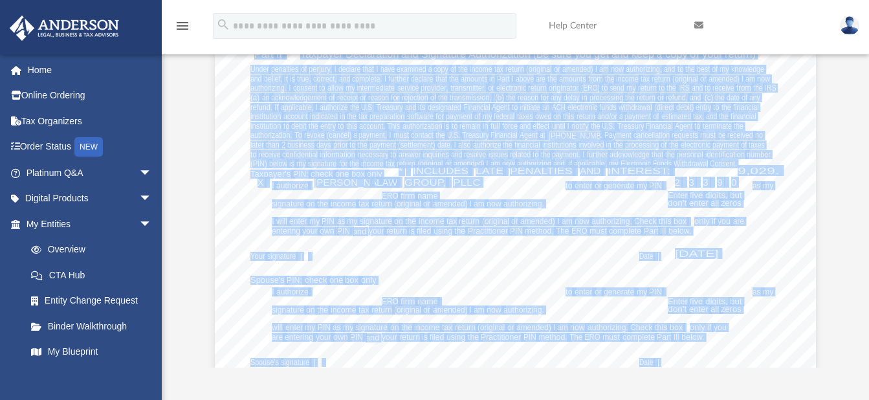
scroll to position [248, 0]
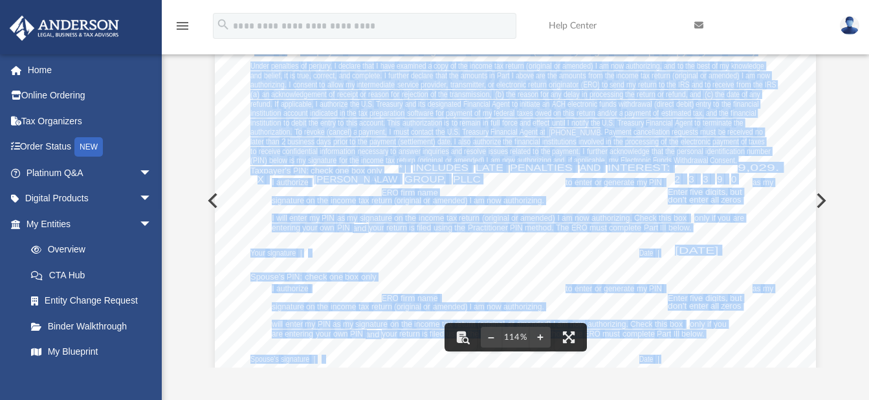
click at [254, 217] on div "(Rev. [DATE]) 219995 [DATE] Social security number Spouse's social security num…" at bounding box center [515, 184] width 601 height 778
click at [826, 219] on button "Preview" at bounding box center [820, 201] width 28 height 36
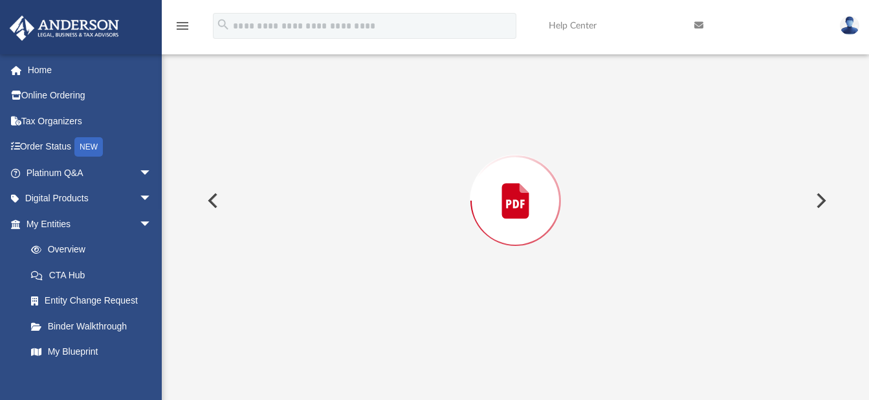
click at [827, 223] on div "Preview" at bounding box center [515, 201] width 637 height 334
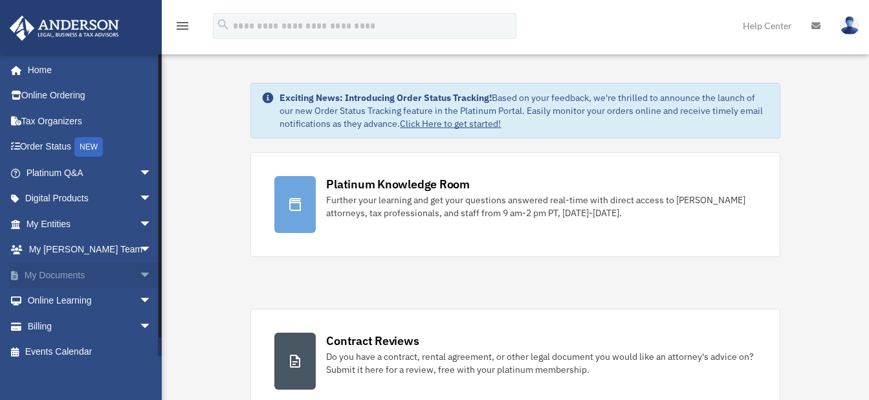
click at [139, 271] on span "arrow_drop_down" at bounding box center [152, 275] width 26 height 27
click at [72, 298] on link "Box" at bounding box center [94, 301] width 153 height 26
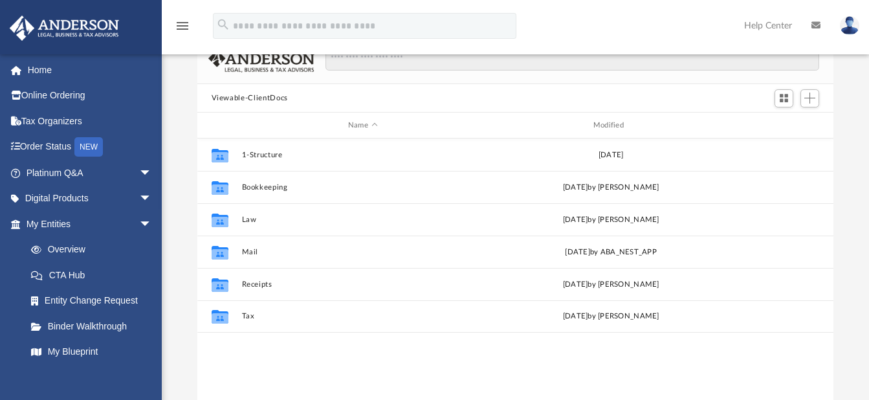
scroll to position [83, 0]
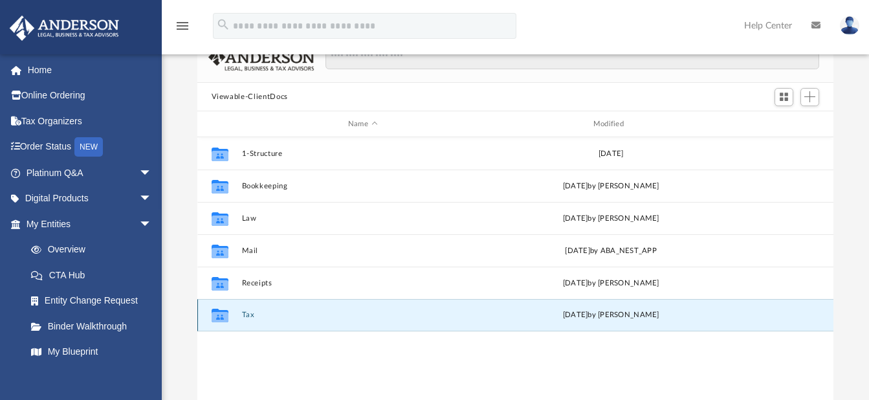
click at [249, 313] on button "Tax" at bounding box center [362, 315] width 243 height 8
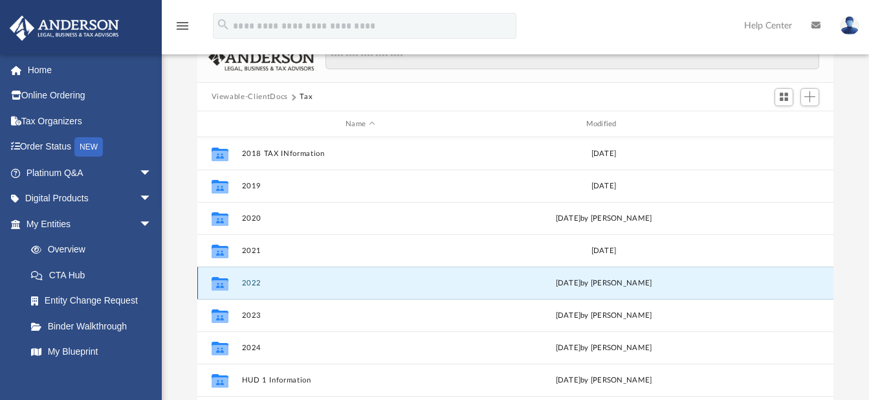
click at [255, 279] on button "2022" at bounding box center [360, 283] width 238 height 8
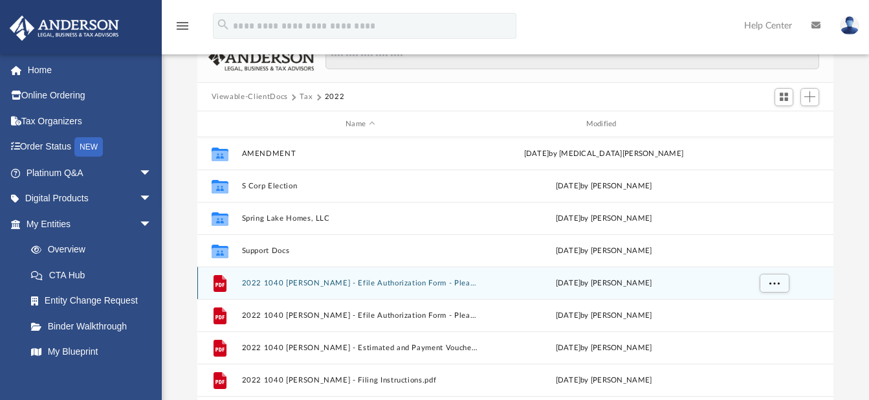
click at [390, 285] on button "2022 1040 [PERSON_NAME] - Efile Authorization Form - Please Sign - DocuSigned.p…" at bounding box center [360, 283] width 238 height 8
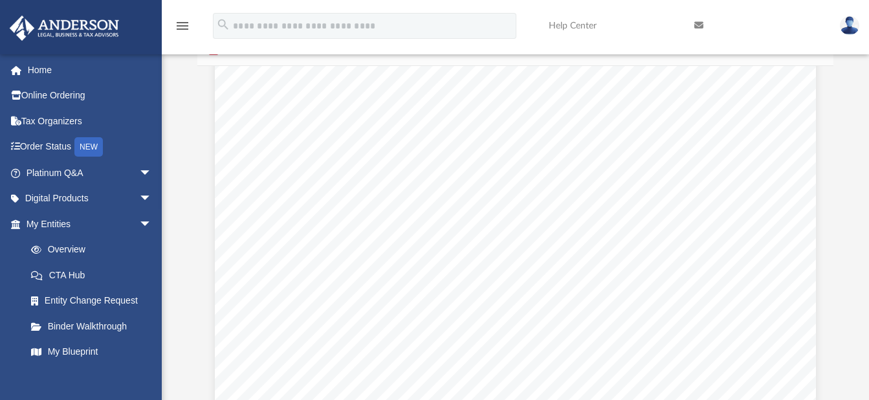
scroll to position [0, 0]
